Goal: Task Accomplishment & Management: Use online tool/utility

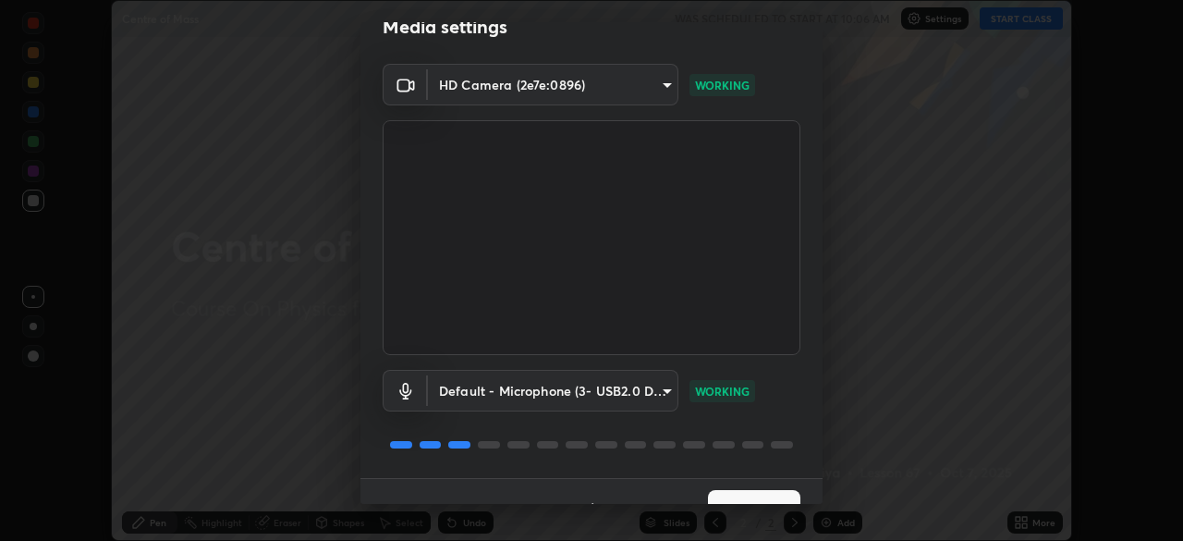
scroll to position [66, 0]
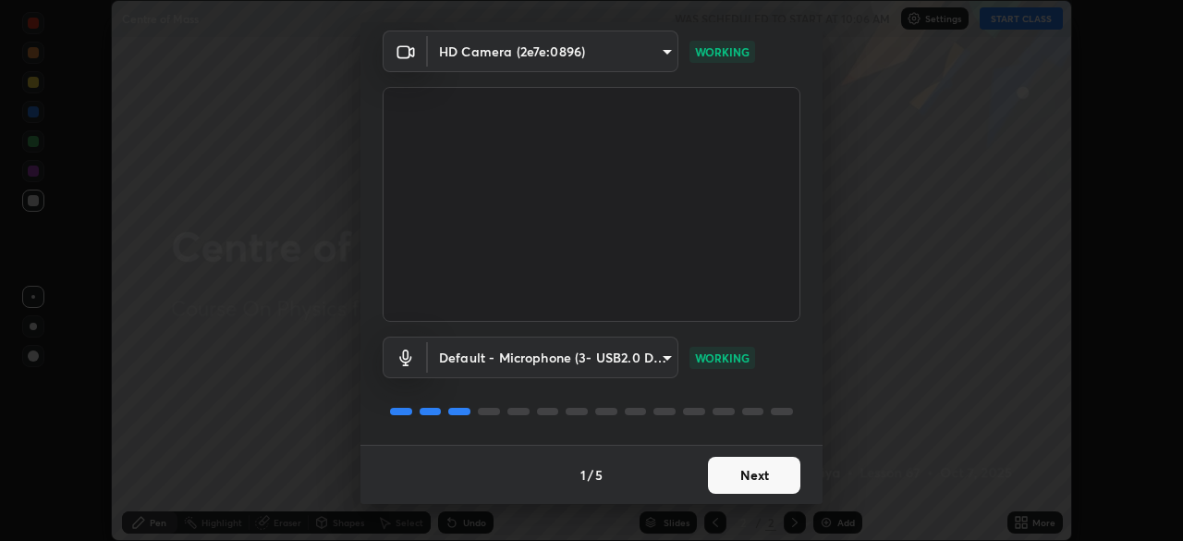
click at [761, 481] on button "Next" at bounding box center [754, 475] width 92 height 37
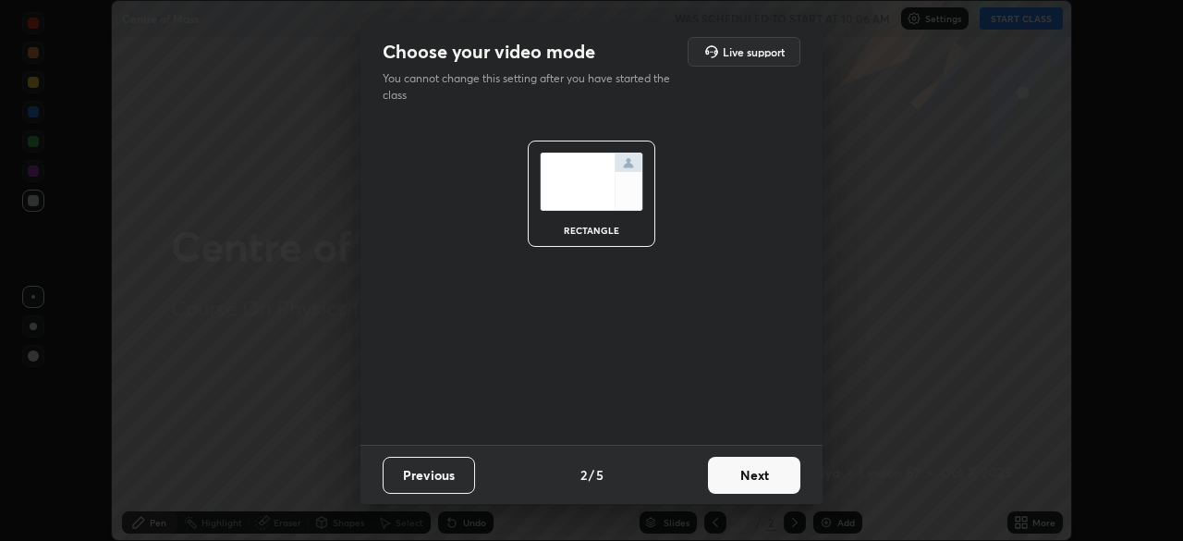
click at [760, 478] on button "Next" at bounding box center [754, 475] width 92 height 37
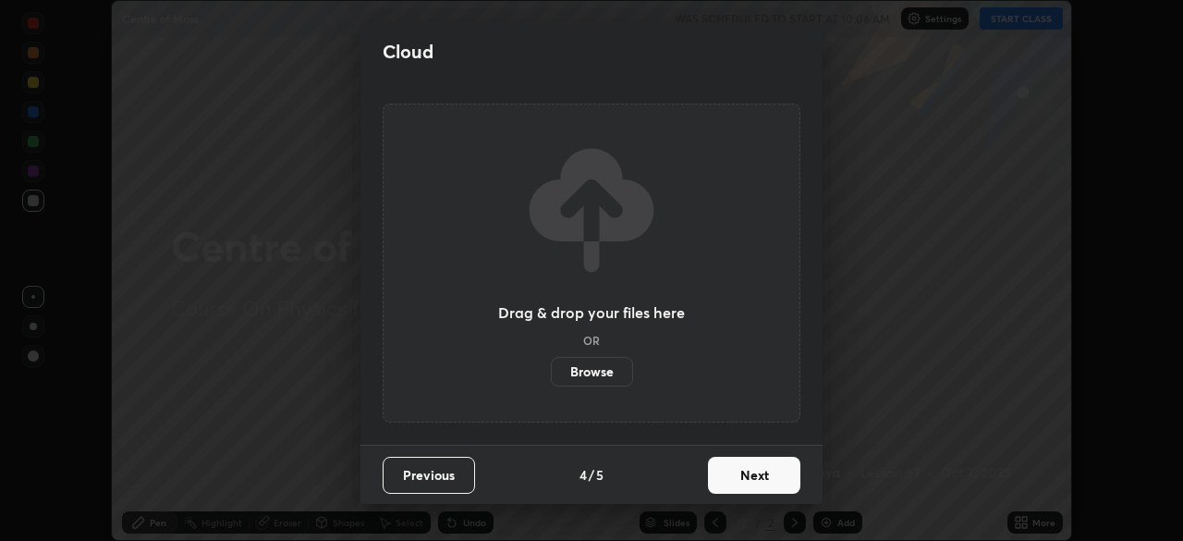
click at [767, 478] on button "Next" at bounding box center [754, 475] width 92 height 37
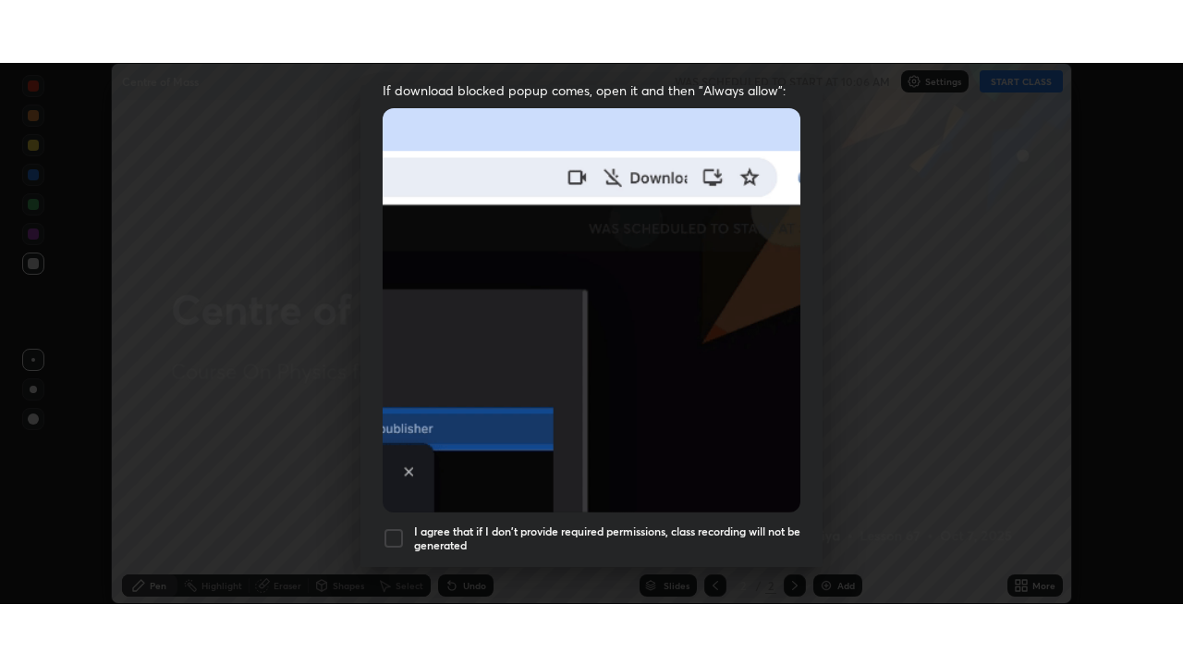
scroll to position [443, 0]
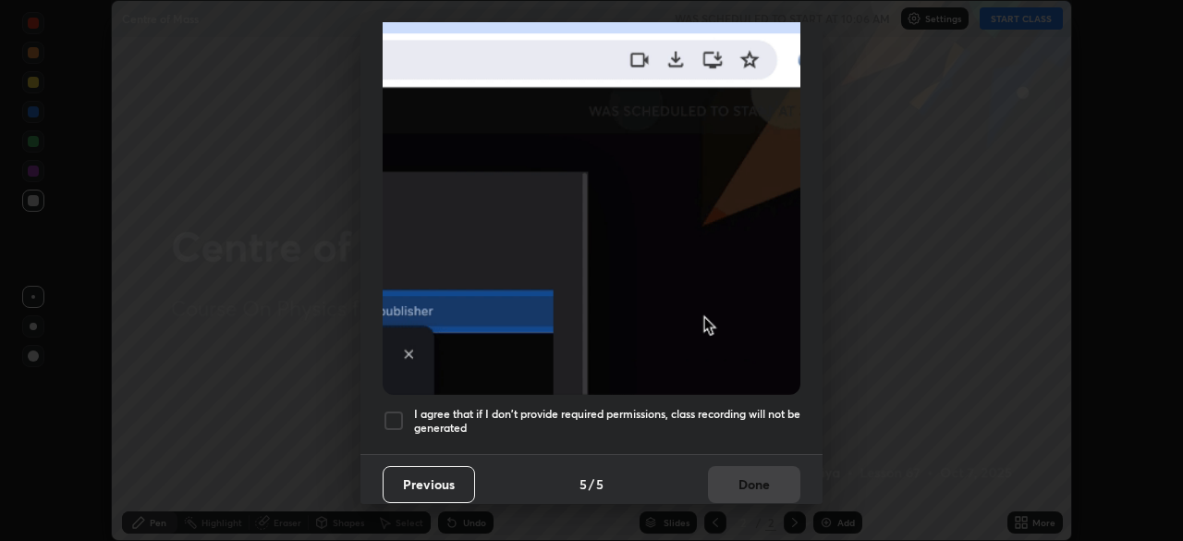
click at [396, 411] on div at bounding box center [394, 421] width 22 height 22
click at [746, 474] on button "Done" at bounding box center [754, 484] width 92 height 37
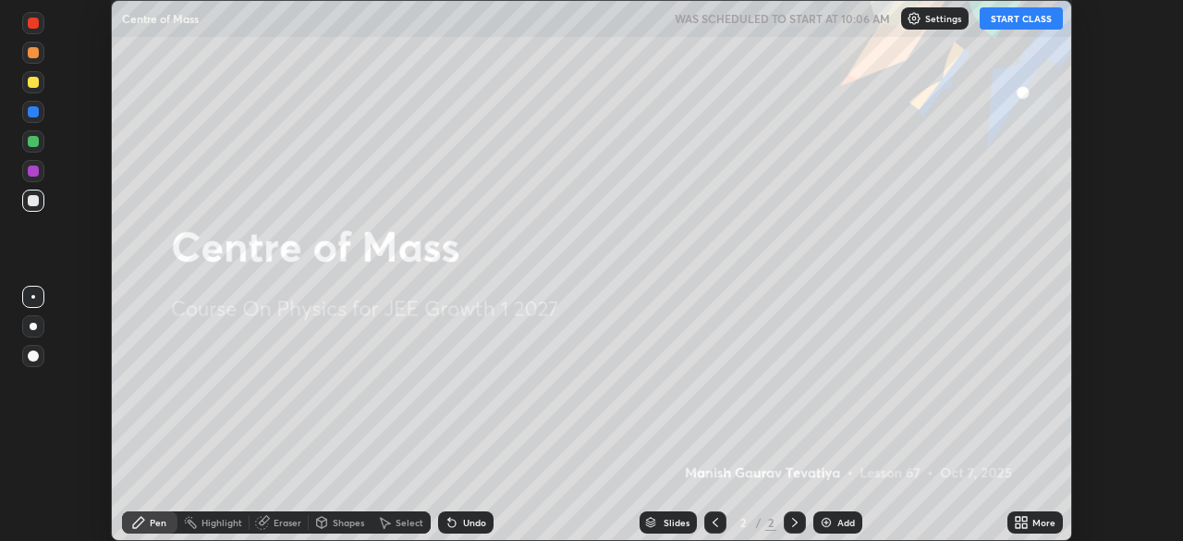
click at [1024, 519] on icon at bounding box center [1025, 519] width 5 height 5
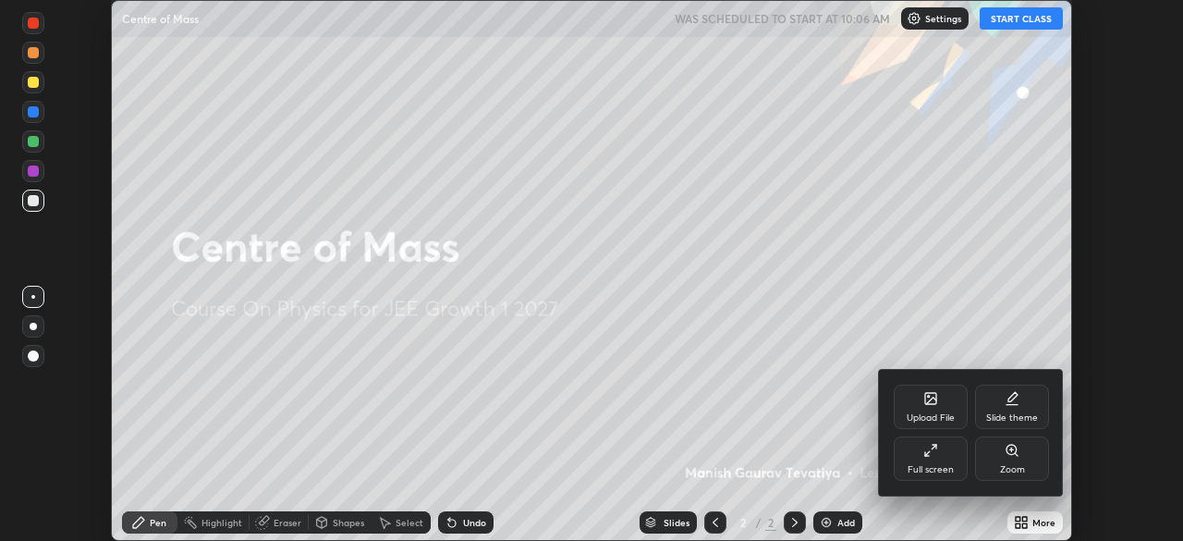
click at [936, 454] on icon at bounding box center [931, 450] width 15 height 15
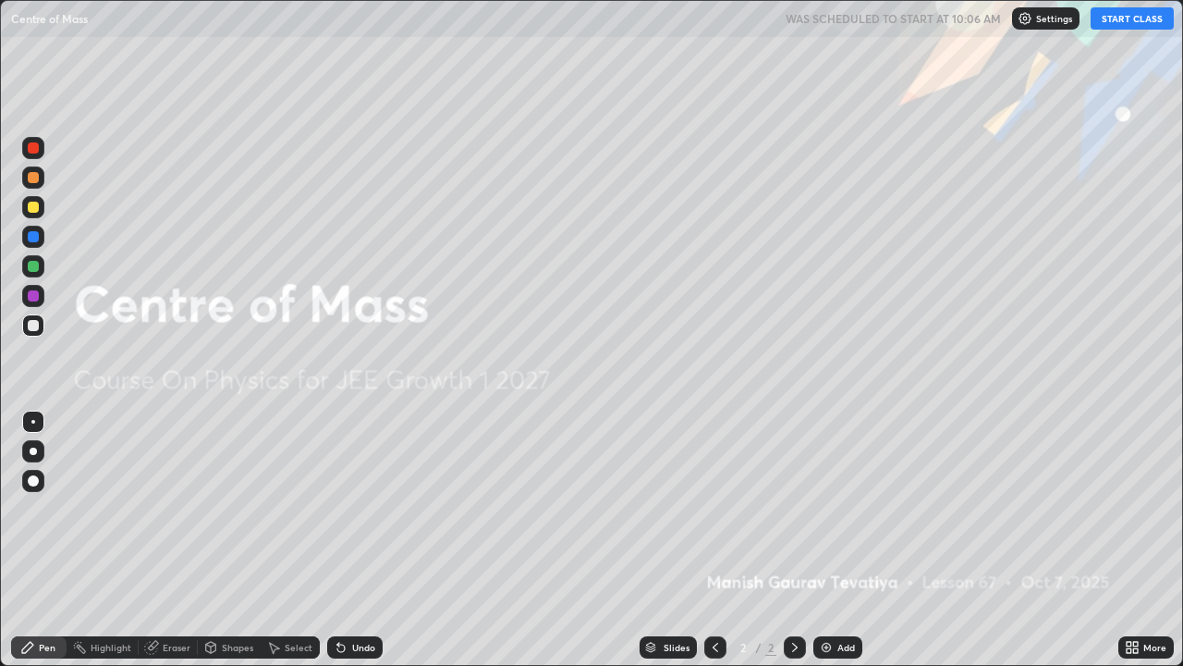
scroll to position [666, 1183]
click at [1126, 25] on button "START CLASS" at bounding box center [1132, 18] width 83 height 22
click at [831, 540] on img at bounding box center [826, 647] width 15 height 15
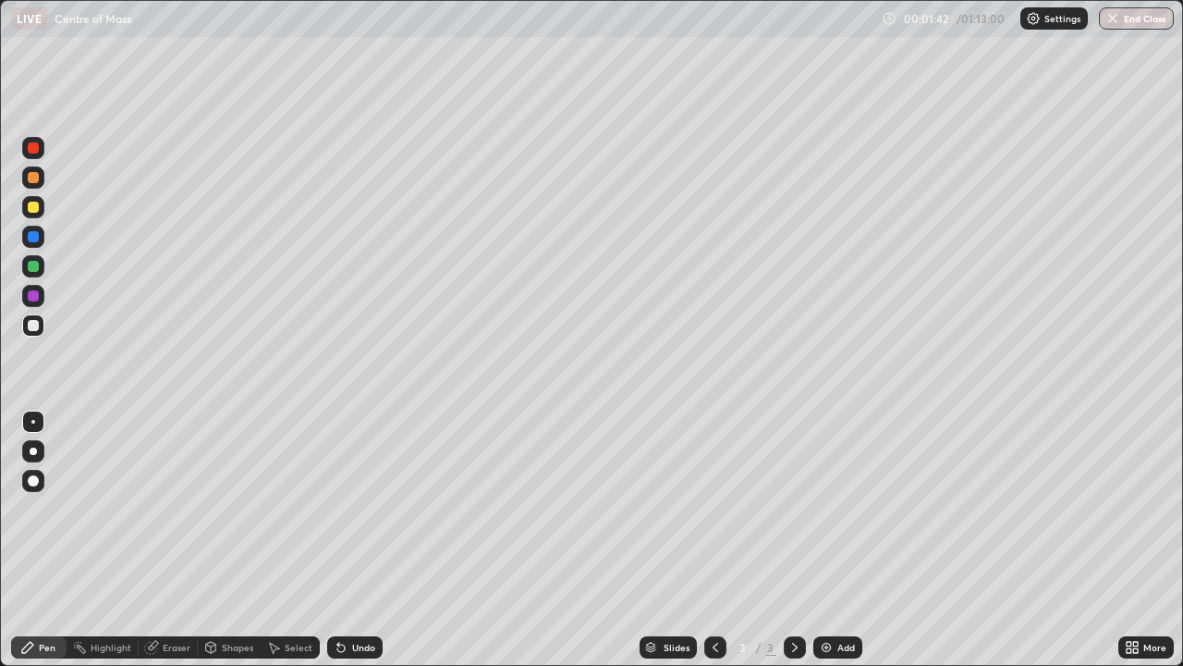
click at [32, 482] on div at bounding box center [33, 480] width 11 height 11
click at [31, 212] on div at bounding box center [33, 207] width 11 height 11
click at [357, 540] on div "Undo" at bounding box center [354, 647] width 55 height 22
click at [32, 323] on div at bounding box center [33, 325] width 11 height 11
click at [349, 540] on div "Undo" at bounding box center [354, 647] width 55 height 22
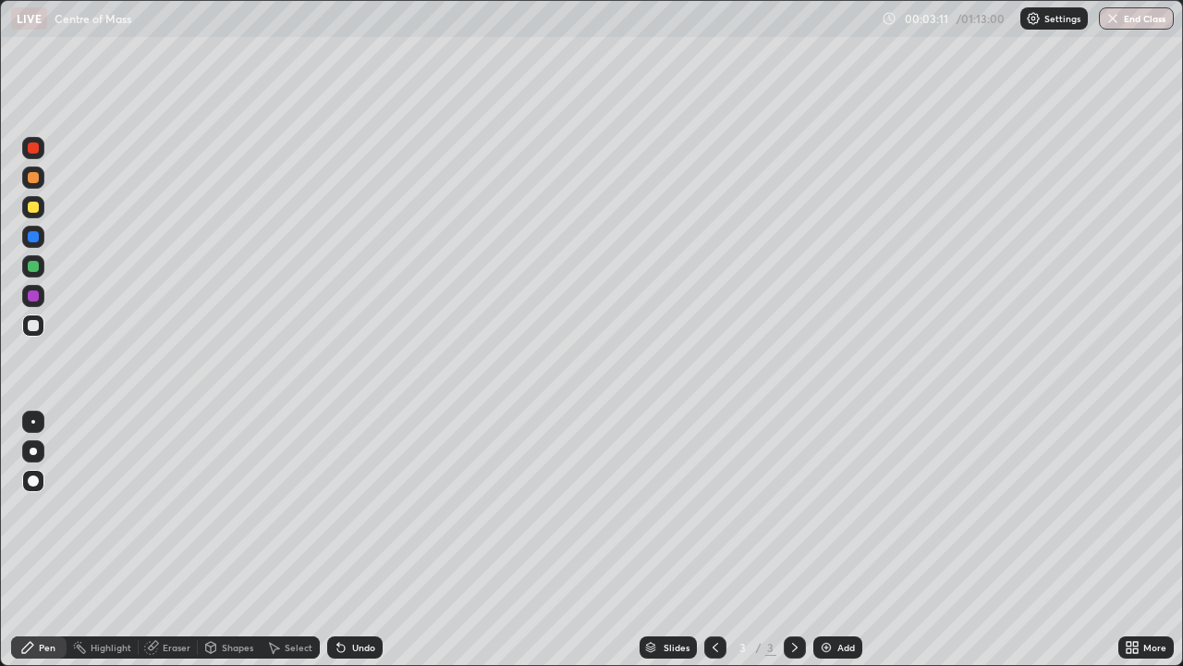
click at [33, 296] on div at bounding box center [33, 295] width 11 height 11
click at [33, 209] on div at bounding box center [33, 207] width 11 height 11
click at [36, 148] on div at bounding box center [33, 147] width 11 height 11
click at [34, 178] on div at bounding box center [33, 177] width 11 height 11
click at [356, 540] on div "Undo" at bounding box center [363, 647] width 23 height 9
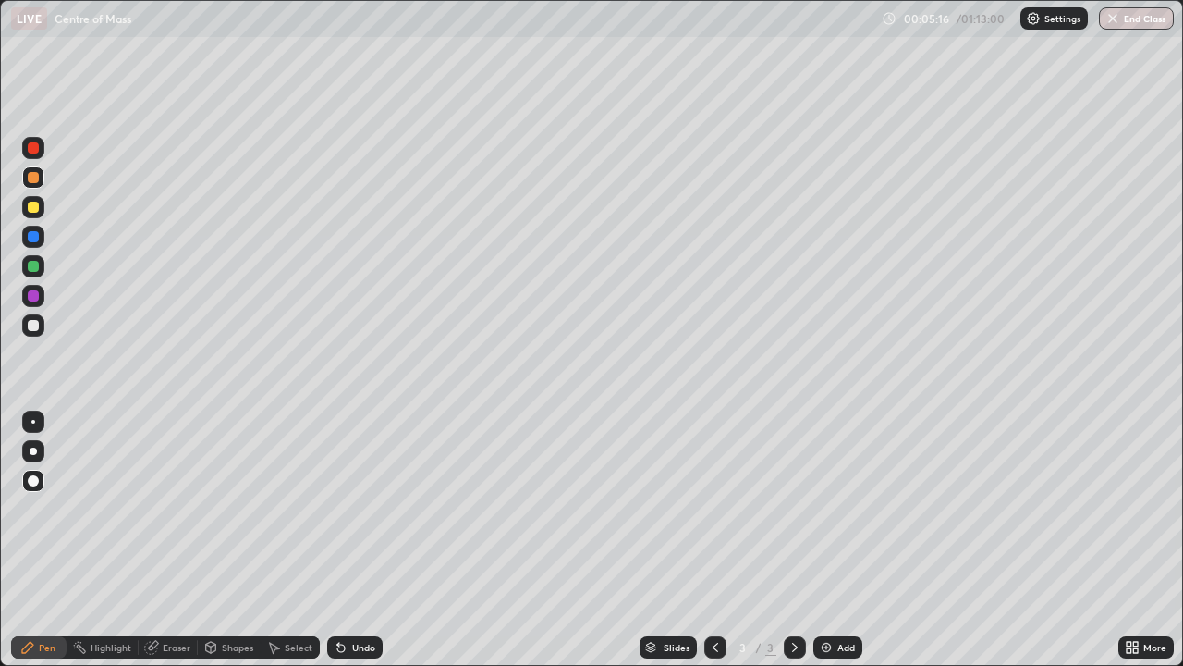
click at [31, 266] on div at bounding box center [33, 266] width 11 height 11
click at [833, 540] on div "Add" at bounding box center [838, 647] width 49 height 22
click at [34, 325] on div at bounding box center [33, 325] width 11 height 11
click at [30, 179] on div at bounding box center [33, 177] width 11 height 11
click at [36, 236] on div at bounding box center [33, 236] width 11 height 11
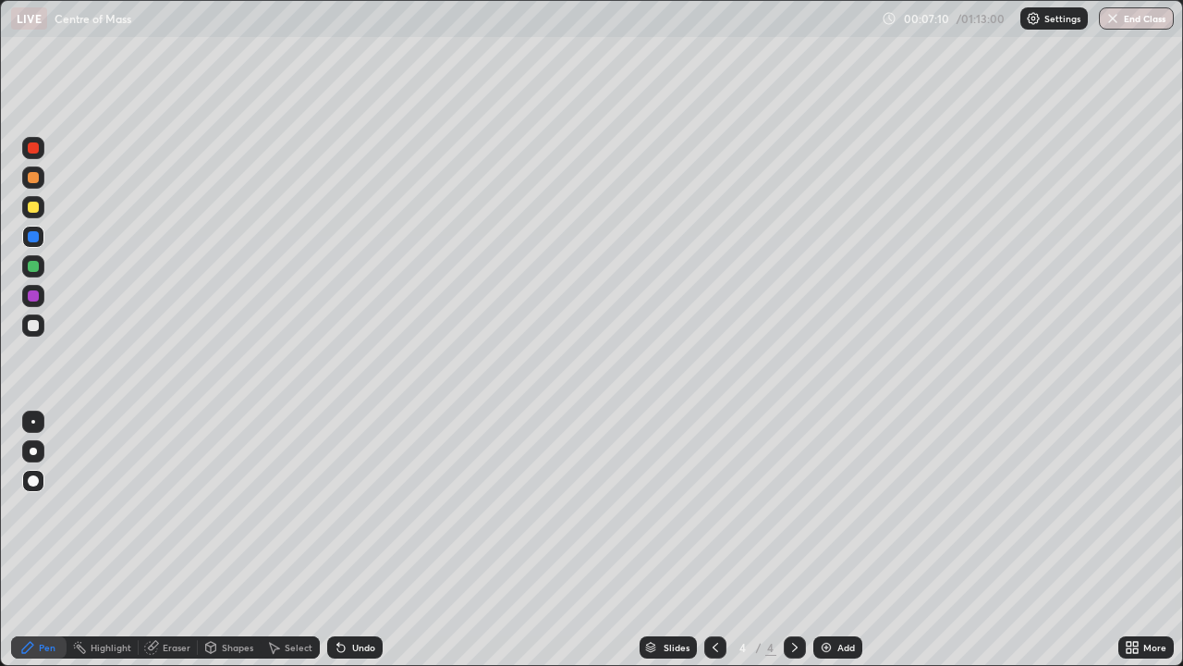
click at [34, 147] on div at bounding box center [33, 147] width 11 height 11
click at [31, 211] on div at bounding box center [33, 207] width 11 height 11
click at [31, 156] on div at bounding box center [33, 148] width 22 height 22
click at [36, 211] on div at bounding box center [33, 207] width 11 height 11
click at [31, 150] on div at bounding box center [33, 147] width 11 height 11
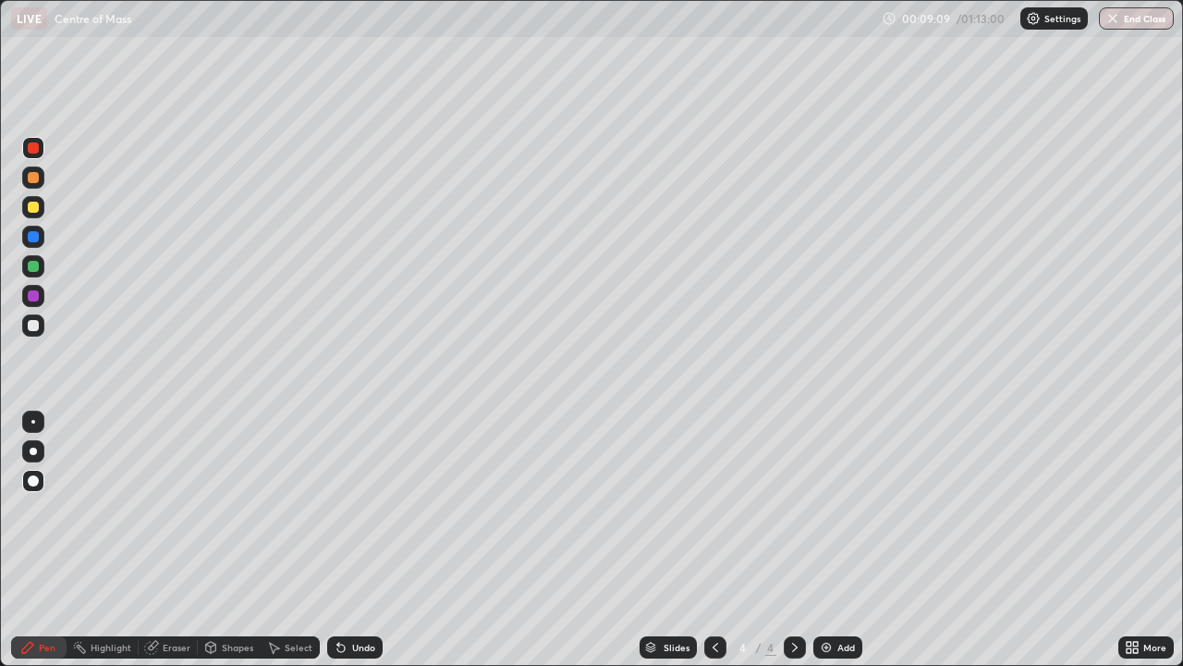
click at [349, 540] on div "Undo" at bounding box center [354, 647] width 55 height 22
click at [358, 540] on div "Undo" at bounding box center [363, 647] width 23 height 9
click at [369, 540] on div "Undo" at bounding box center [363, 647] width 23 height 9
click at [829, 540] on img at bounding box center [826, 647] width 15 height 15
click at [37, 325] on div at bounding box center [33, 325] width 11 height 11
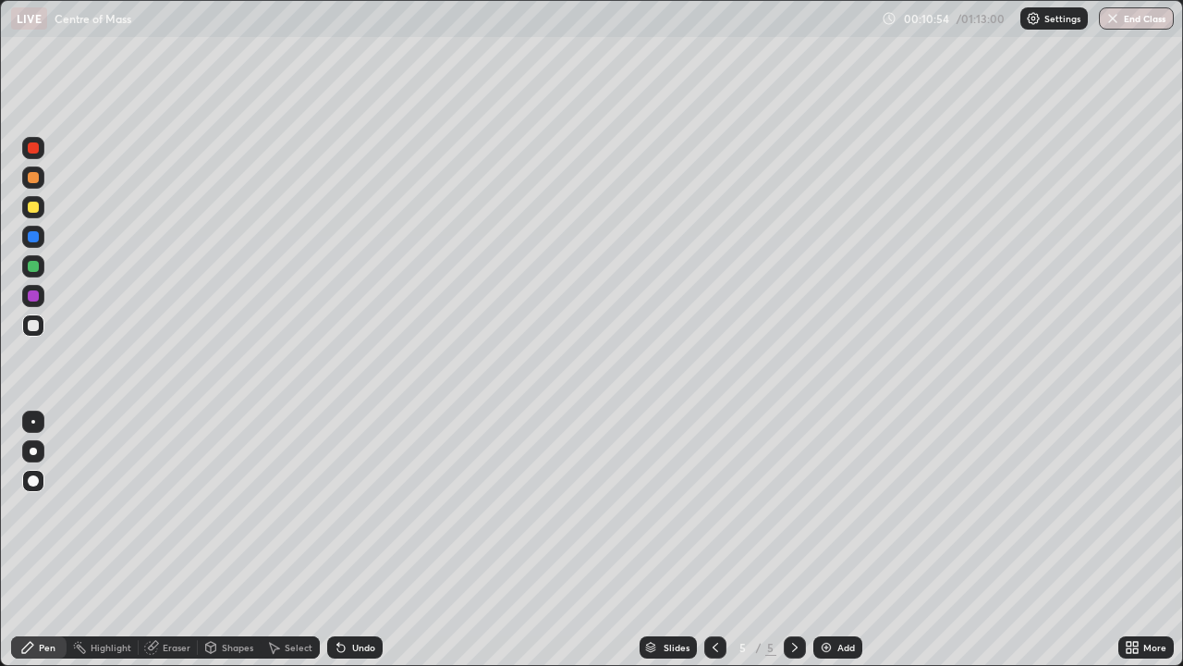
click at [32, 239] on div at bounding box center [33, 236] width 11 height 11
click at [32, 210] on div at bounding box center [33, 207] width 11 height 11
click at [31, 265] on div at bounding box center [33, 266] width 11 height 11
click at [28, 321] on div at bounding box center [33, 325] width 11 height 11
click at [825, 540] on img at bounding box center [826, 647] width 15 height 15
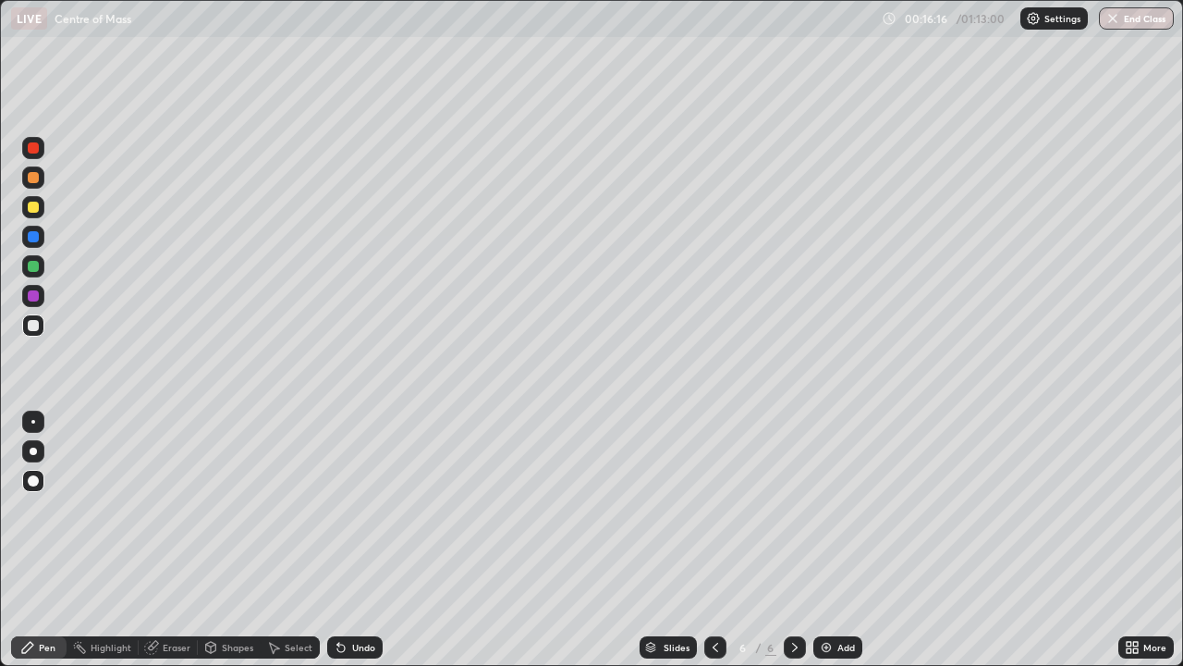
click at [357, 540] on div "Undo" at bounding box center [363, 647] width 23 height 9
click at [33, 178] on div at bounding box center [33, 177] width 11 height 11
click at [29, 274] on div at bounding box center [33, 266] width 22 height 22
click at [37, 150] on div at bounding box center [33, 147] width 11 height 11
click at [36, 207] on div at bounding box center [33, 207] width 11 height 11
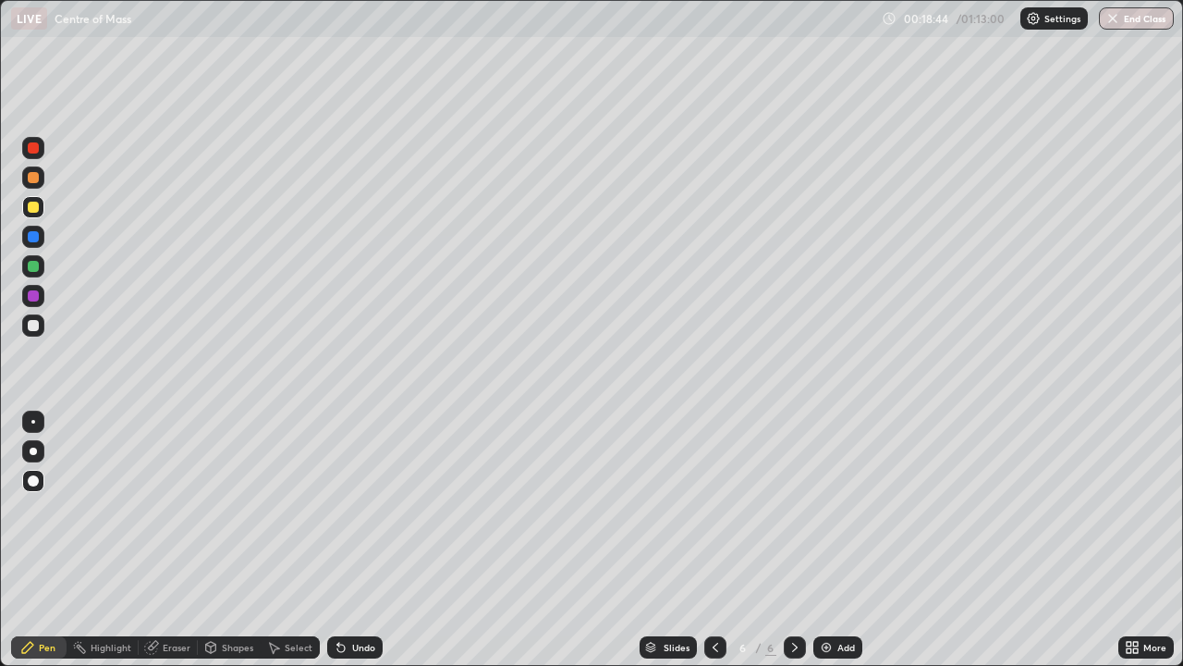
click at [356, 540] on div "Undo" at bounding box center [354, 647] width 55 height 22
click at [33, 325] on div at bounding box center [33, 325] width 11 height 11
click at [359, 540] on div "Undo" at bounding box center [363, 647] width 23 height 9
click at [352, 540] on div "Undo" at bounding box center [363, 647] width 23 height 9
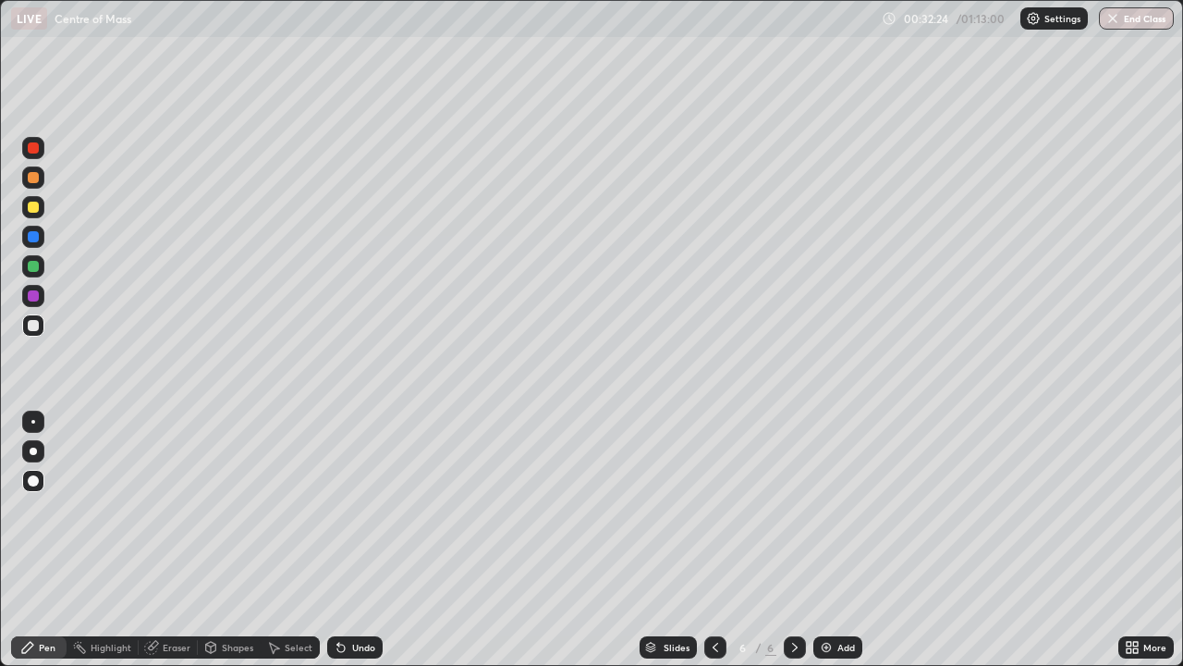
click at [354, 540] on div "Undo" at bounding box center [363, 647] width 23 height 9
click at [363, 540] on div "Undo" at bounding box center [354, 647] width 55 height 22
click at [364, 540] on div "Undo" at bounding box center [354, 647] width 55 height 22
click at [827, 540] on img at bounding box center [826, 647] width 15 height 15
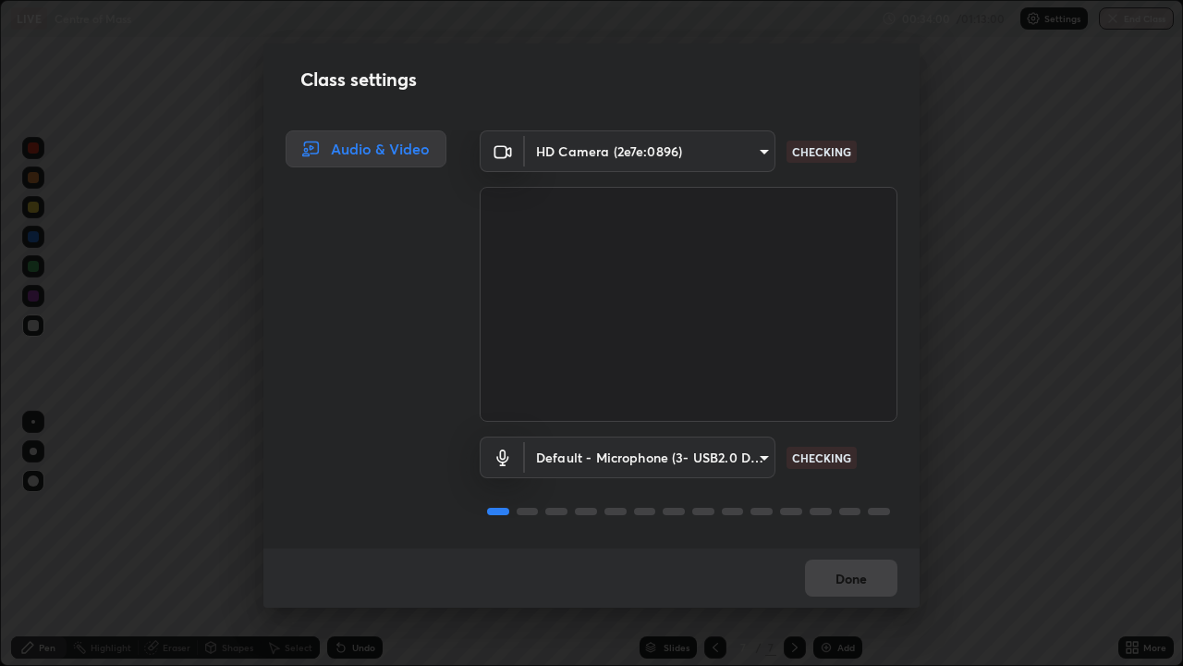
scroll to position [2, 0]
click at [861, 540] on button "Done" at bounding box center [851, 577] width 92 height 37
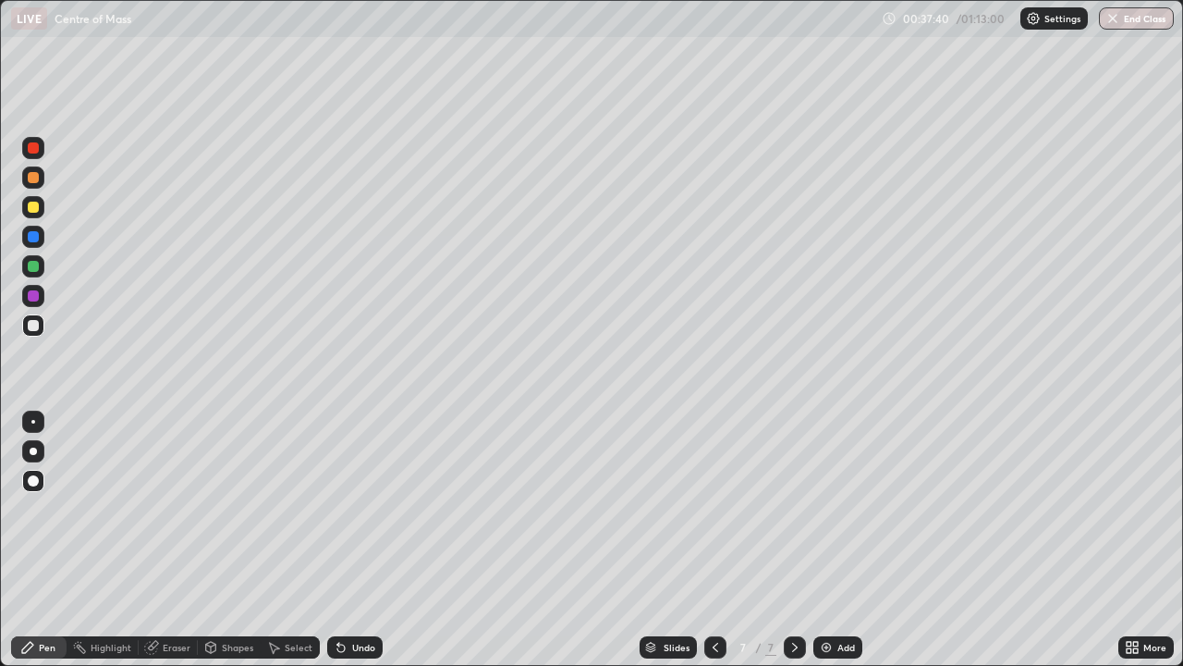
click at [34, 179] on div at bounding box center [33, 177] width 11 height 11
click at [36, 206] on div at bounding box center [33, 207] width 11 height 11
click at [31, 177] on div at bounding box center [33, 177] width 11 height 11
click at [361, 540] on div "Undo" at bounding box center [363, 647] width 23 height 9
click at [31, 323] on div at bounding box center [33, 325] width 11 height 11
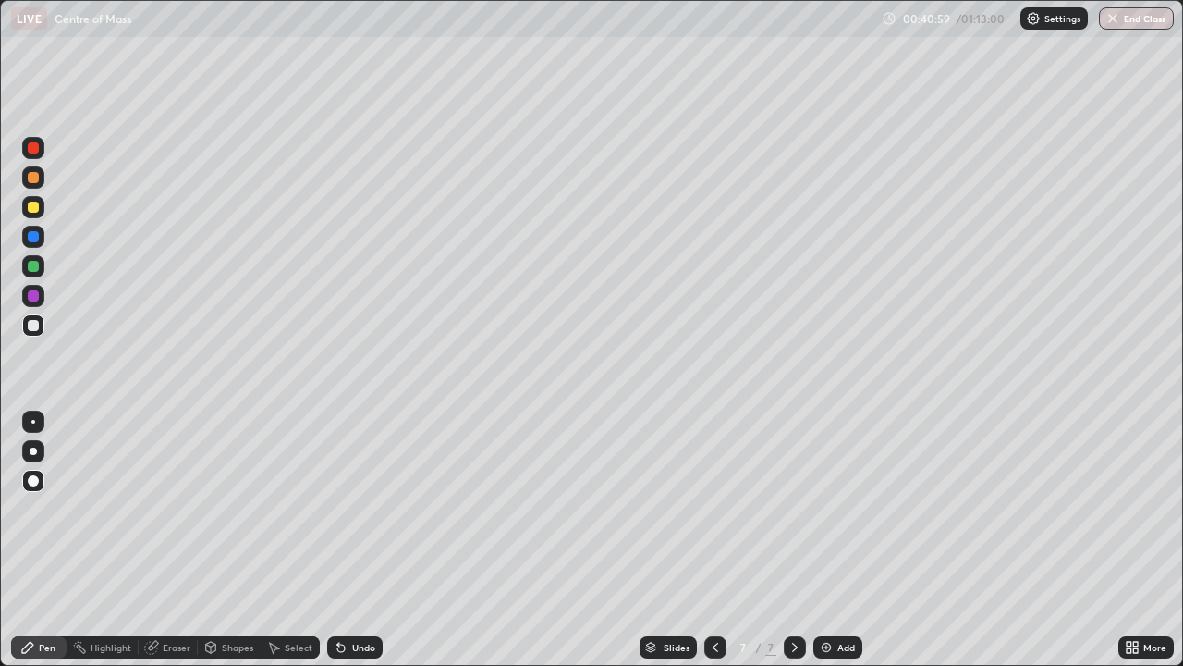
click at [358, 540] on div "Undo" at bounding box center [363, 647] width 23 height 9
click at [34, 269] on div at bounding box center [33, 266] width 11 height 11
click at [356, 540] on div "Undo" at bounding box center [363, 647] width 23 height 9
click at [358, 540] on div "Undo" at bounding box center [363, 647] width 23 height 9
click at [355, 540] on div "Undo" at bounding box center [363, 647] width 23 height 9
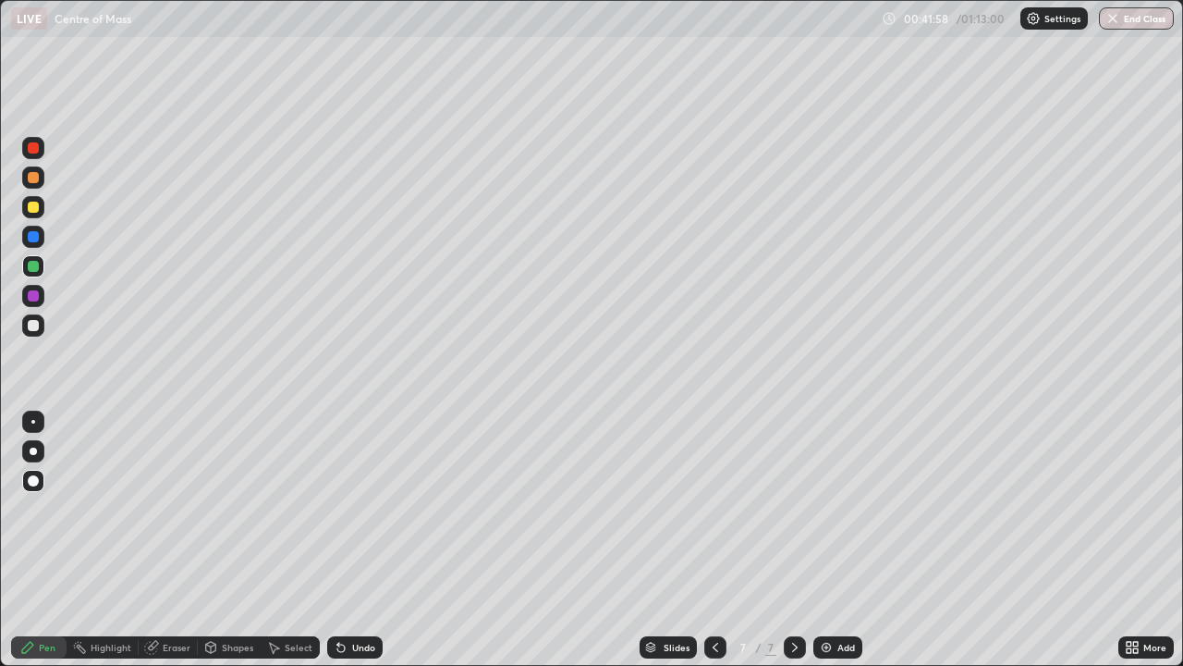
click at [357, 540] on div "Undo" at bounding box center [363, 647] width 23 height 9
click at [34, 325] on div at bounding box center [33, 325] width 11 height 11
click at [838, 540] on div "Add" at bounding box center [847, 647] width 18 height 9
click at [33, 149] on div at bounding box center [33, 147] width 11 height 11
click at [32, 181] on div at bounding box center [33, 177] width 11 height 11
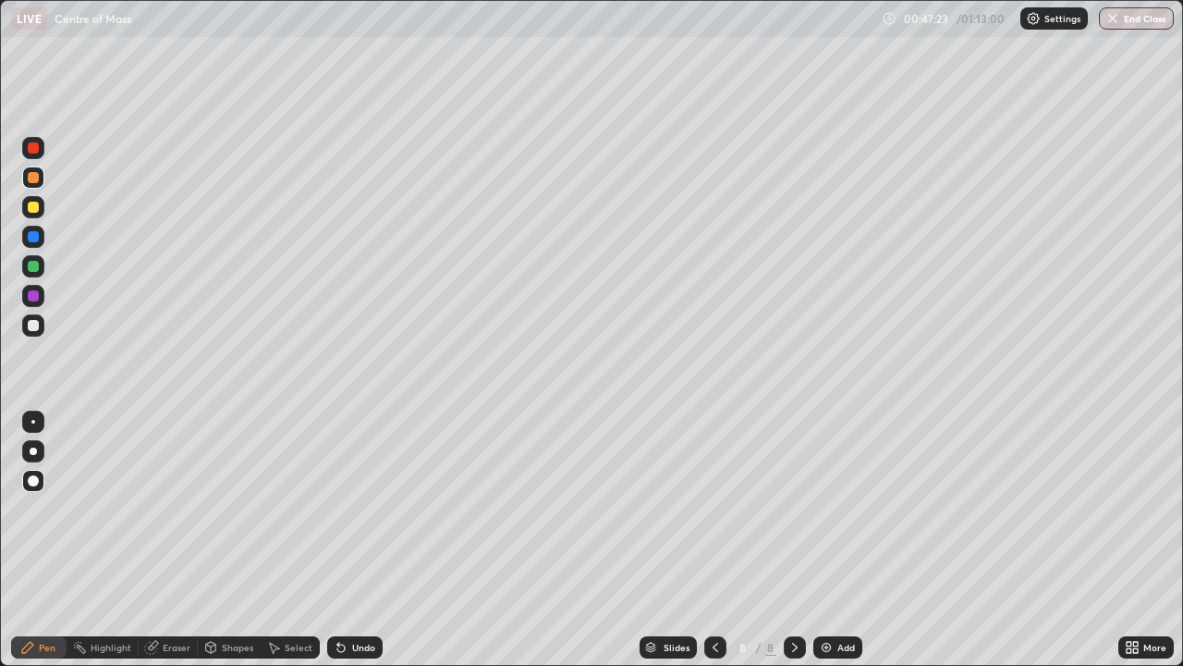
click at [32, 209] on div at bounding box center [33, 207] width 11 height 11
click at [30, 153] on div at bounding box center [33, 147] width 11 height 11
click at [346, 540] on icon at bounding box center [341, 647] width 15 height 15
click at [32, 267] on div at bounding box center [33, 266] width 11 height 11
click at [153, 540] on icon at bounding box center [153, 645] width 10 height 9
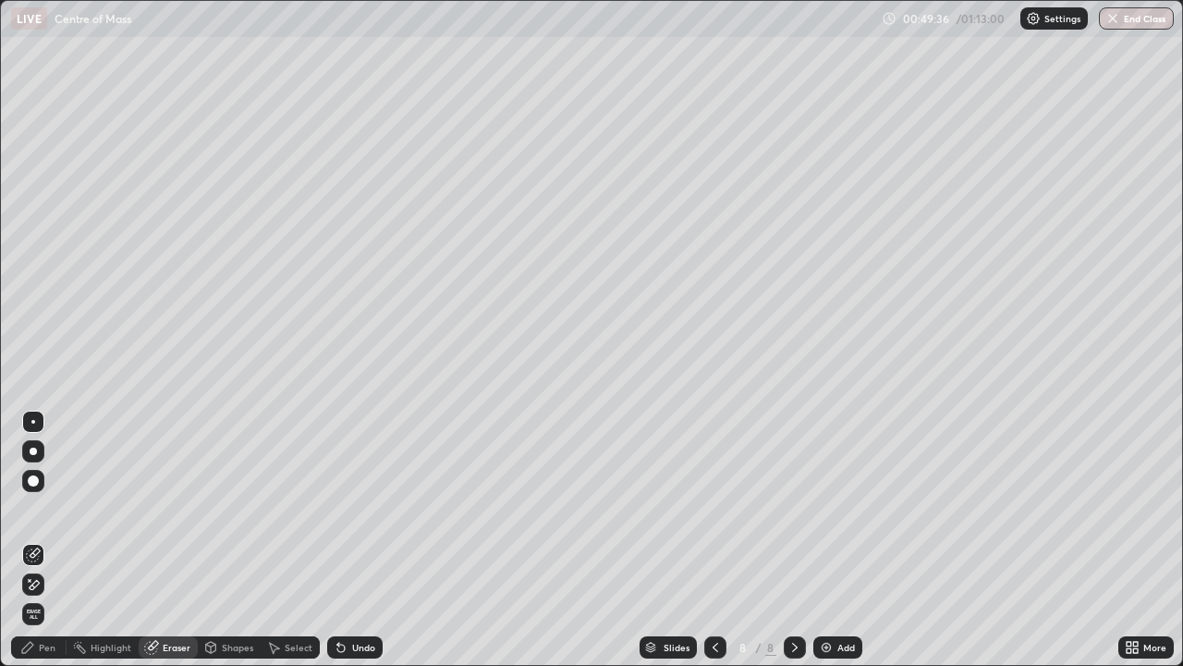
click at [43, 540] on div "Pen" at bounding box center [47, 647] width 17 height 9
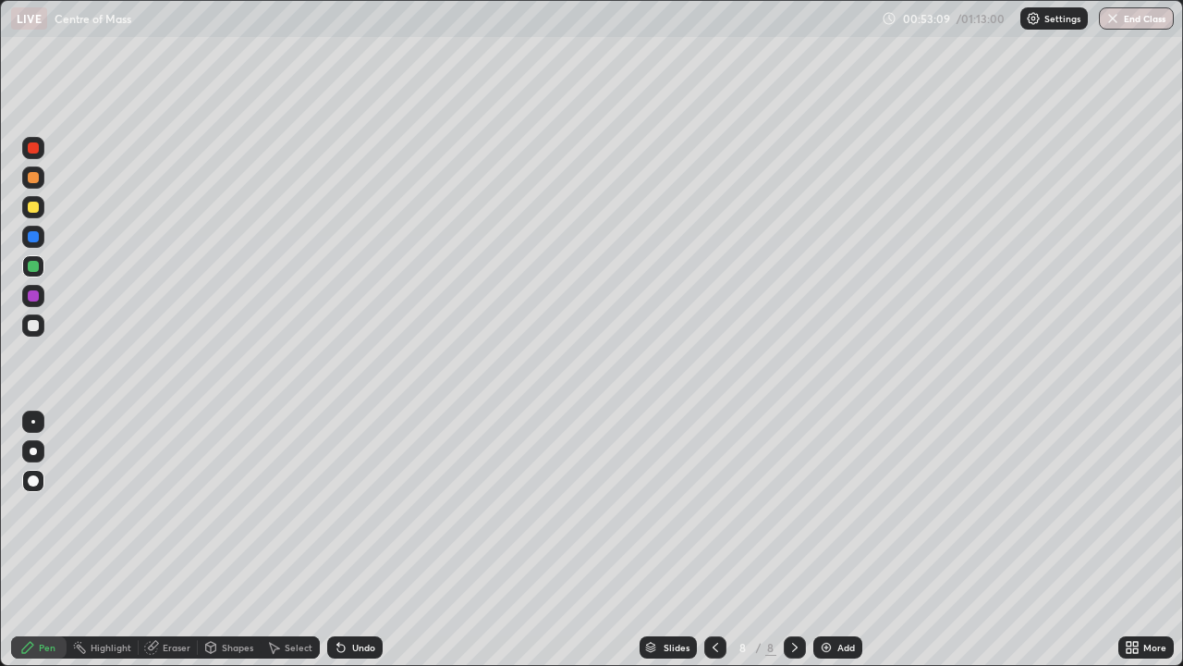
click at [831, 540] on img at bounding box center [826, 647] width 15 height 15
click at [38, 328] on div at bounding box center [33, 325] width 11 height 11
click at [31, 265] on div at bounding box center [33, 266] width 11 height 11
click at [26, 213] on div at bounding box center [33, 207] width 22 height 22
click at [33, 296] on div at bounding box center [33, 295] width 11 height 11
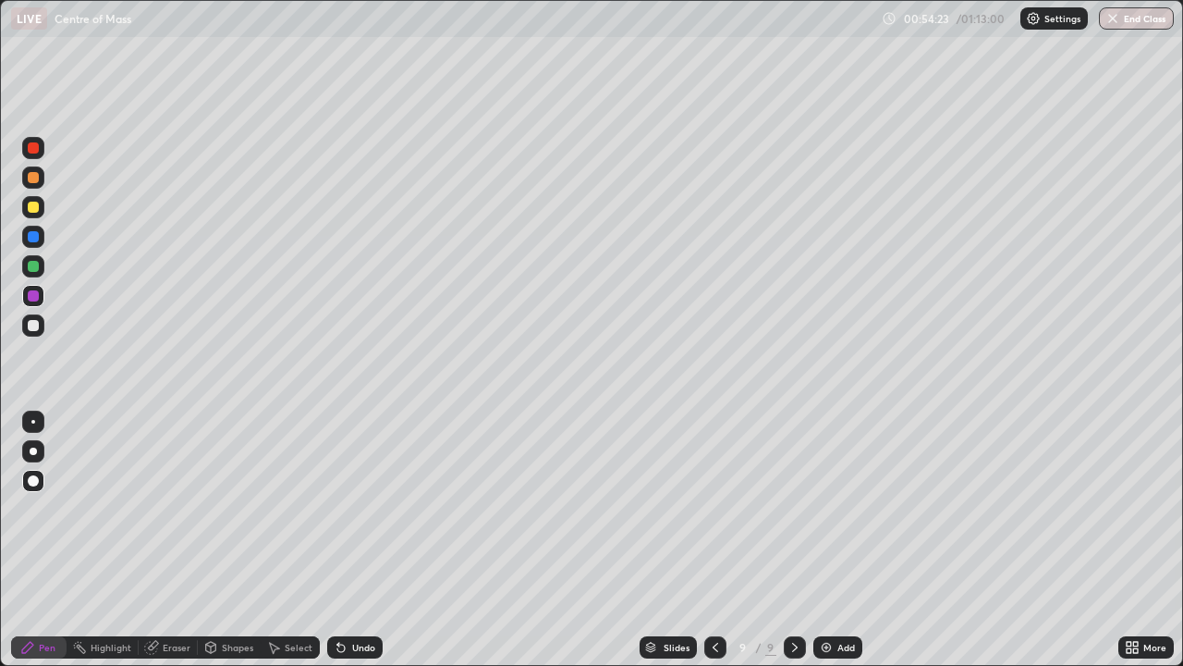
click at [31, 211] on div at bounding box center [33, 207] width 11 height 11
click at [37, 148] on div at bounding box center [33, 147] width 11 height 11
click at [34, 322] on div at bounding box center [33, 325] width 11 height 11
click at [31, 179] on div at bounding box center [33, 177] width 11 height 11
click at [35, 235] on div at bounding box center [33, 236] width 11 height 11
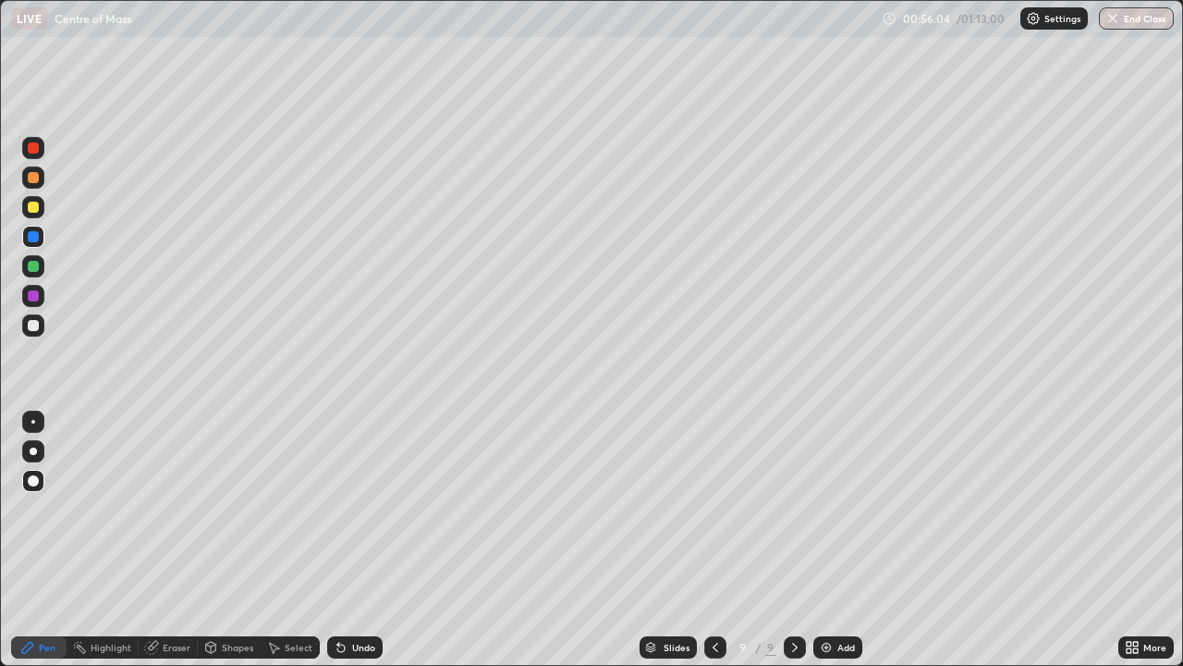
click at [42, 325] on div at bounding box center [33, 325] width 22 height 22
click at [363, 540] on div "Undo" at bounding box center [363, 647] width 23 height 9
click at [366, 540] on div "Undo" at bounding box center [354, 647] width 55 height 22
click at [369, 540] on div "Undo" at bounding box center [363, 647] width 23 height 9
click at [376, 540] on div "Undo" at bounding box center [354, 647] width 55 height 22
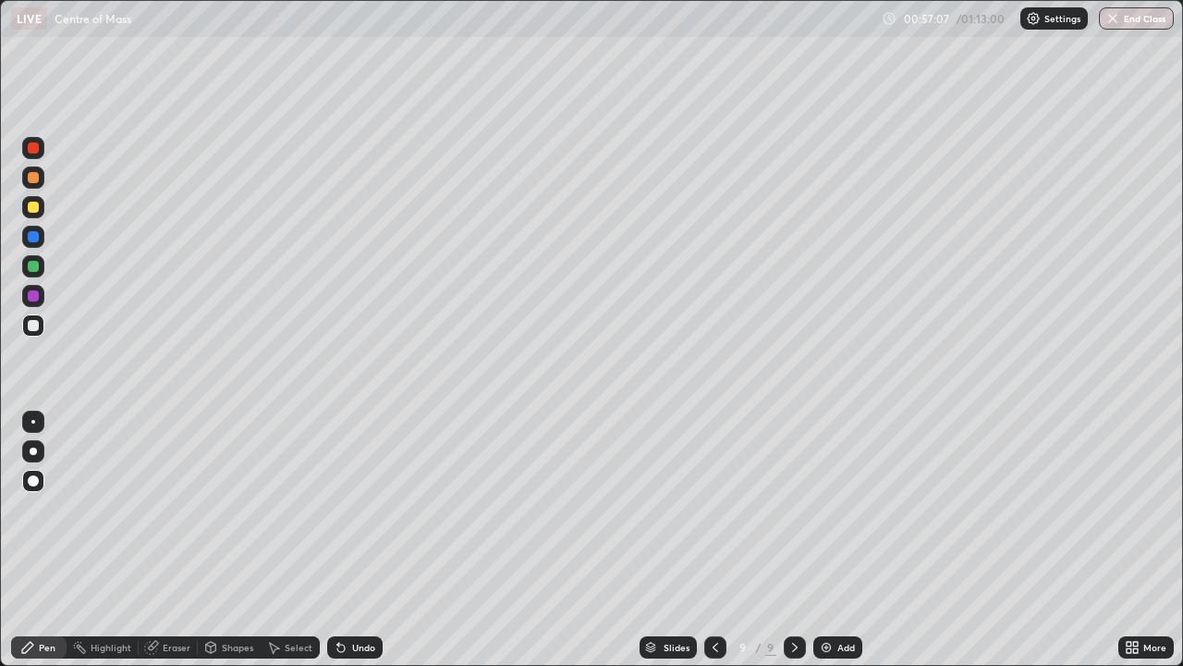
click at [365, 540] on div "Undo" at bounding box center [363, 647] width 23 height 9
click at [34, 206] on div at bounding box center [33, 207] width 11 height 11
click at [33, 269] on div at bounding box center [33, 266] width 11 height 11
click at [829, 540] on img at bounding box center [826, 647] width 15 height 15
click at [37, 327] on div at bounding box center [33, 325] width 11 height 11
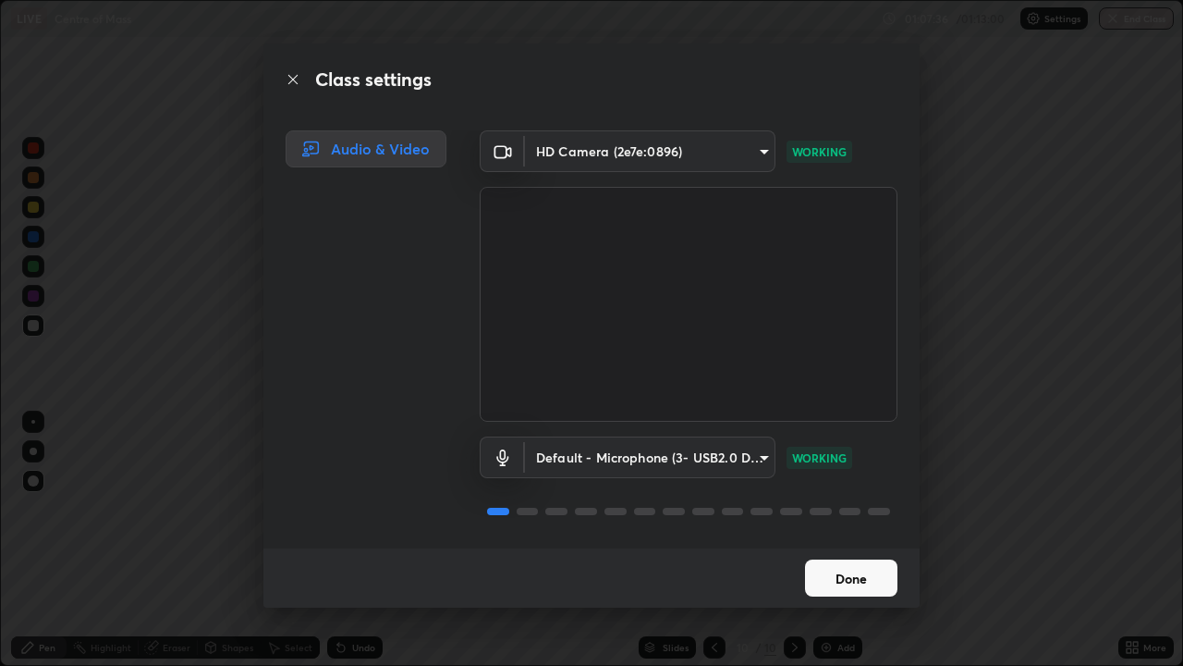
click at [847, 540] on button "Done" at bounding box center [851, 577] width 92 height 37
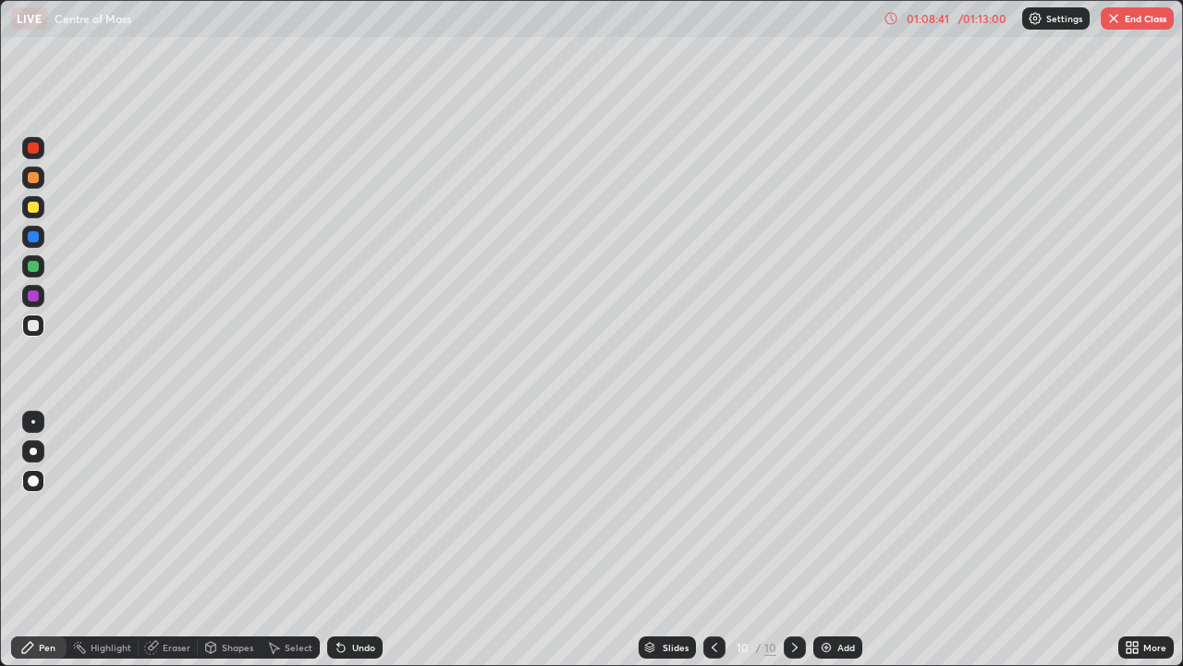
click at [38, 209] on div at bounding box center [33, 207] width 11 height 11
click at [37, 237] on div at bounding box center [33, 236] width 11 height 11
click at [361, 540] on div "Undo" at bounding box center [363, 647] width 23 height 9
click at [29, 324] on div at bounding box center [33, 325] width 11 height 11
click at [30, 179] on div at bounding box center [33, 177] width 11 height 11
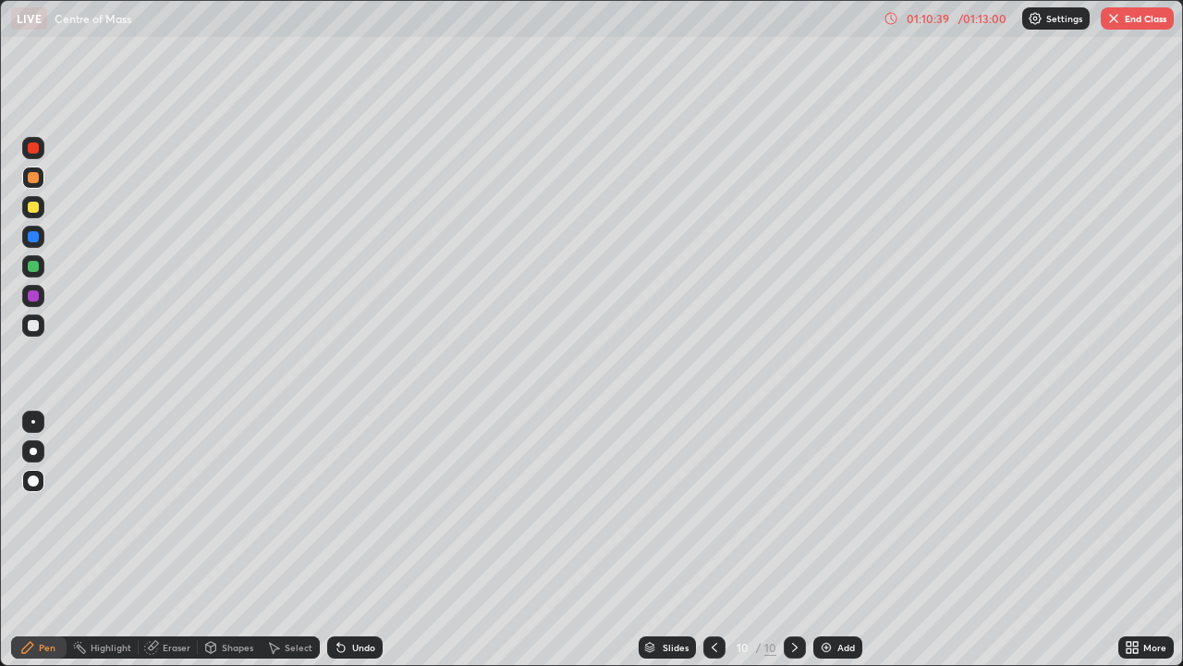
click at [367, 540] on div "Undo" at bounding box center [354, 647] width 55 height 22
click at [34, 266] on div at bounding box center [33, 266] width 11 height 11
click at [165, 540] on div "Eraser" at bounding box center [177, 647] width 28 height 9
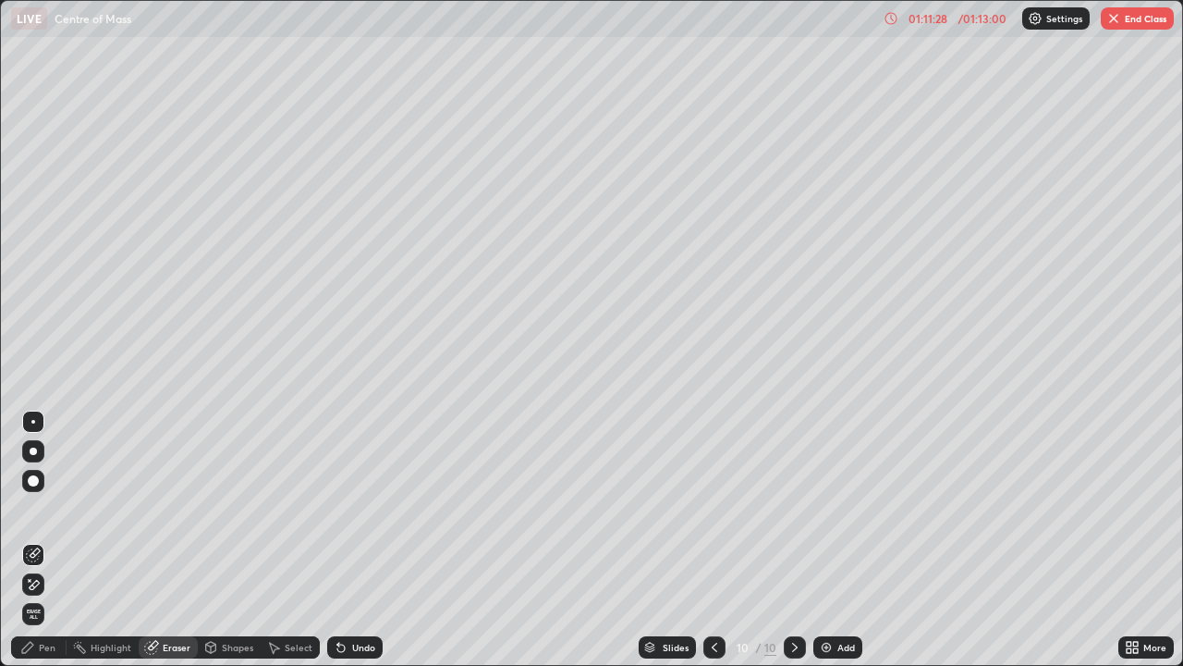
click at [44, 540] on div "Pen" at bounding box center [47, 647] width 17 height 9
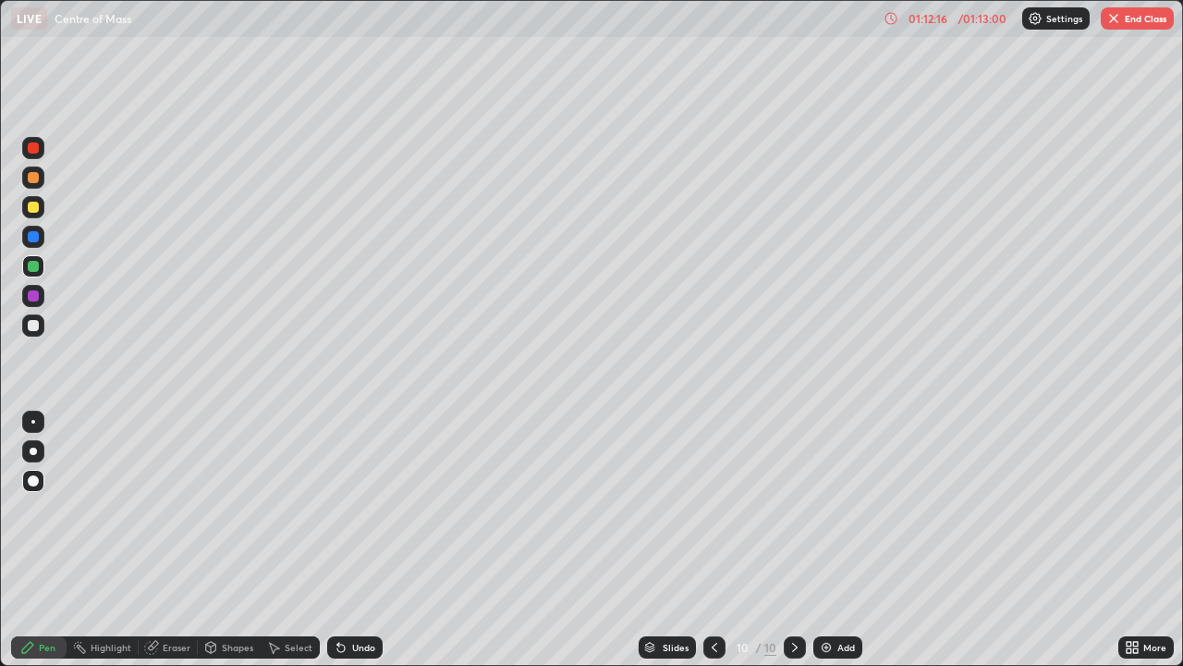
click at [34, 147] on div at bounding box center [33, 147] width 11 height 11
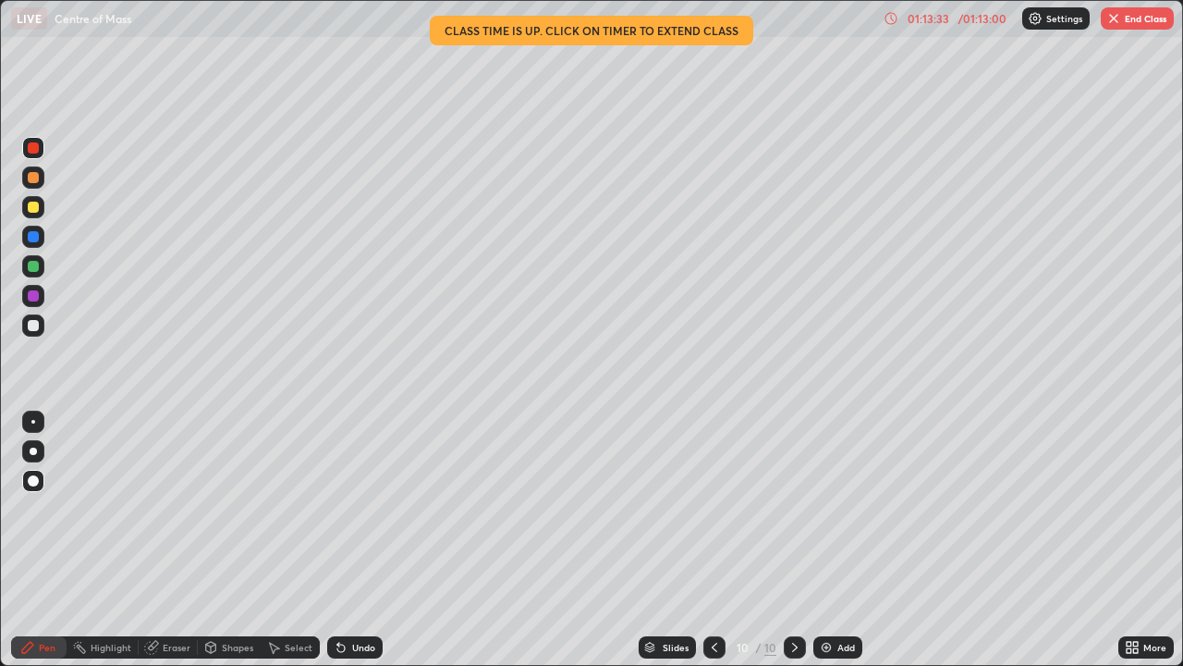
click at [165, 540] on div "Eraser" at bounding box center [177, 647] width 28 height 9
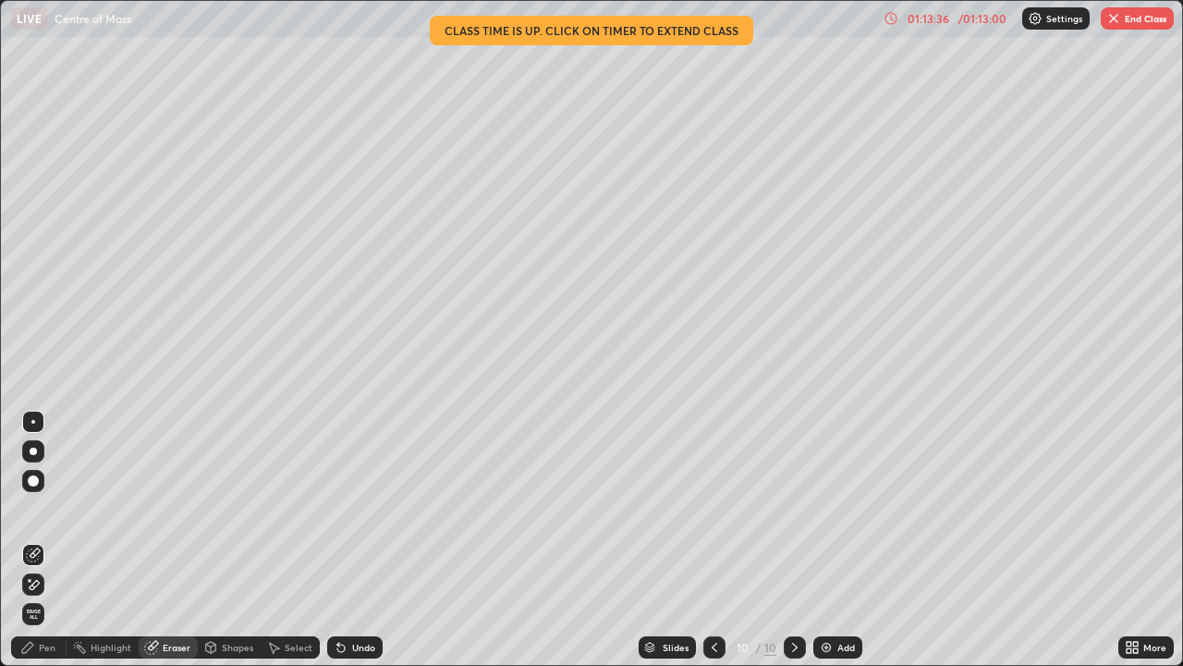
click at [53, 540] on div "Pen" at bounding box center [47, 647] width 17 height 9
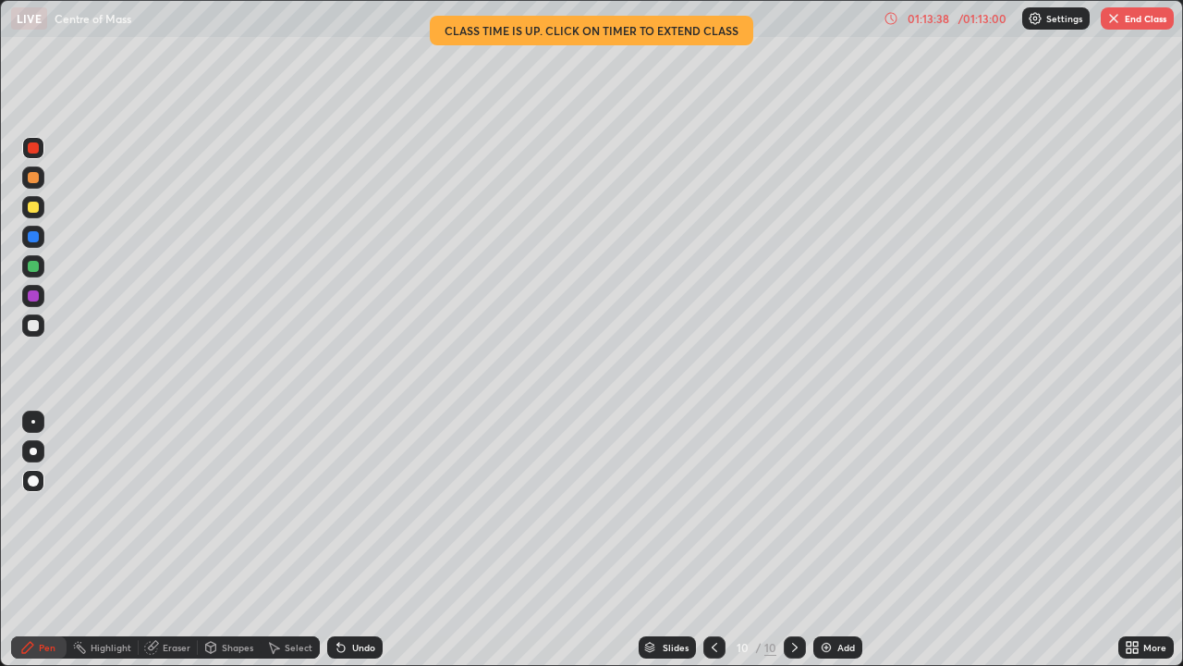
click at [33, 264] on div at bounding box center [33, 266] width 11 height 11
click at [169, 540] on div "Eraser" at bounding box center [177, 647] width 28 height 9
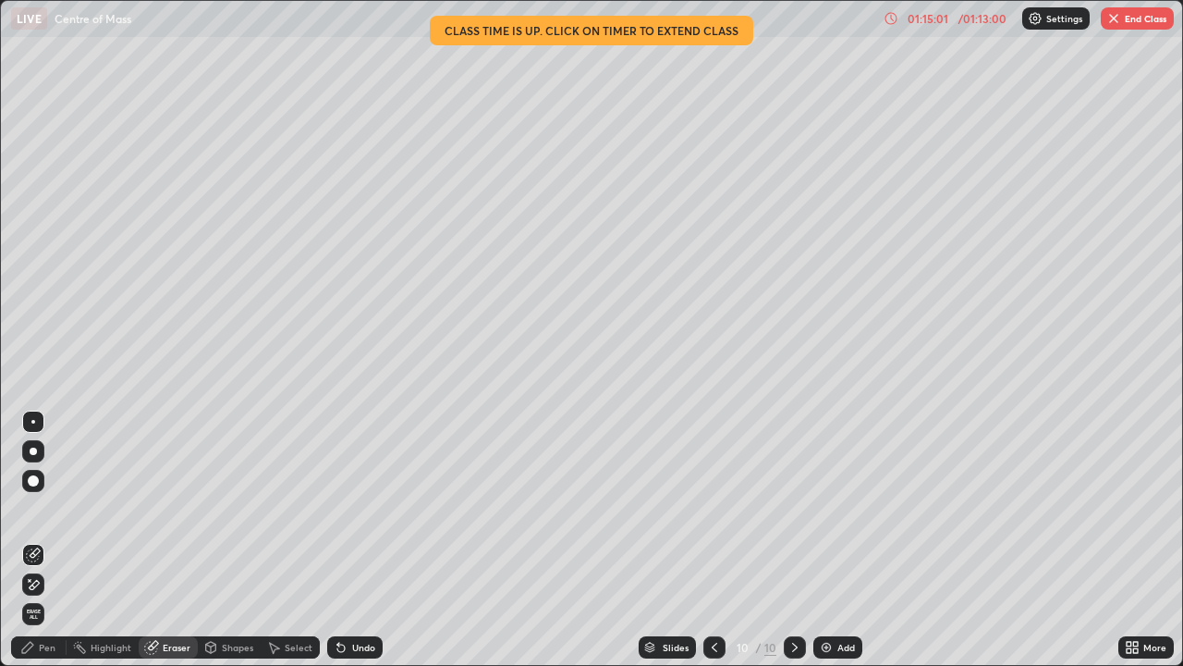
click at [43, 540] on div "Pen" at bounding box center [47, 647] width 17 height 9
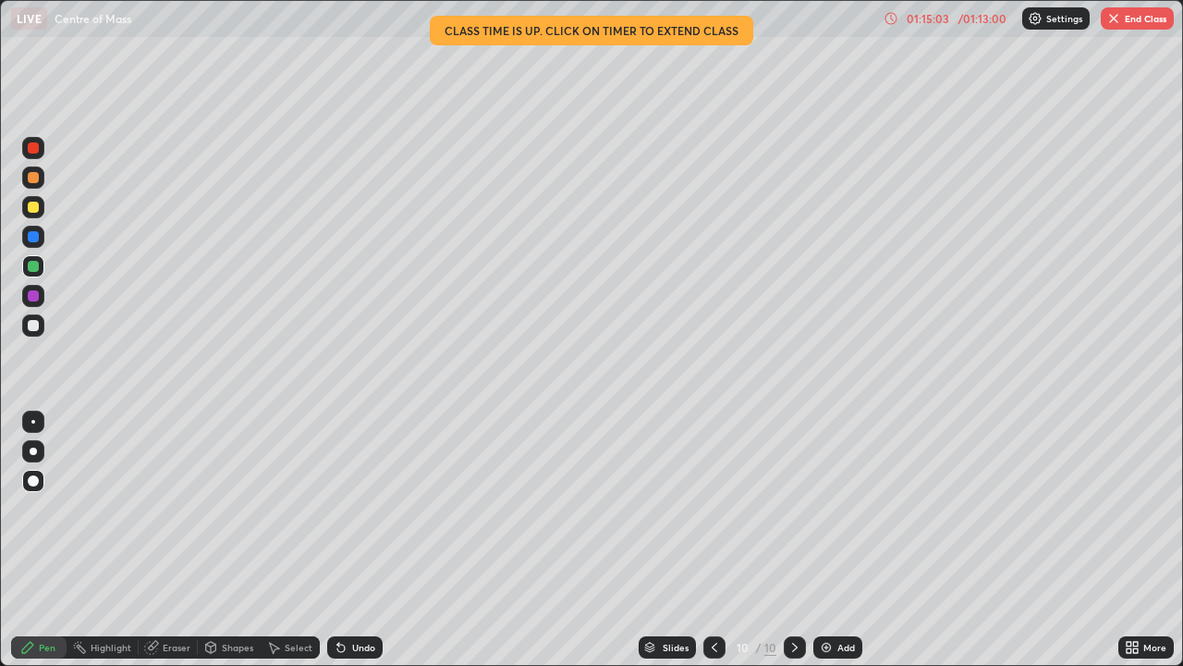
click at [158, 540] on icon at bounding box center [153, 645] width 10 height 9
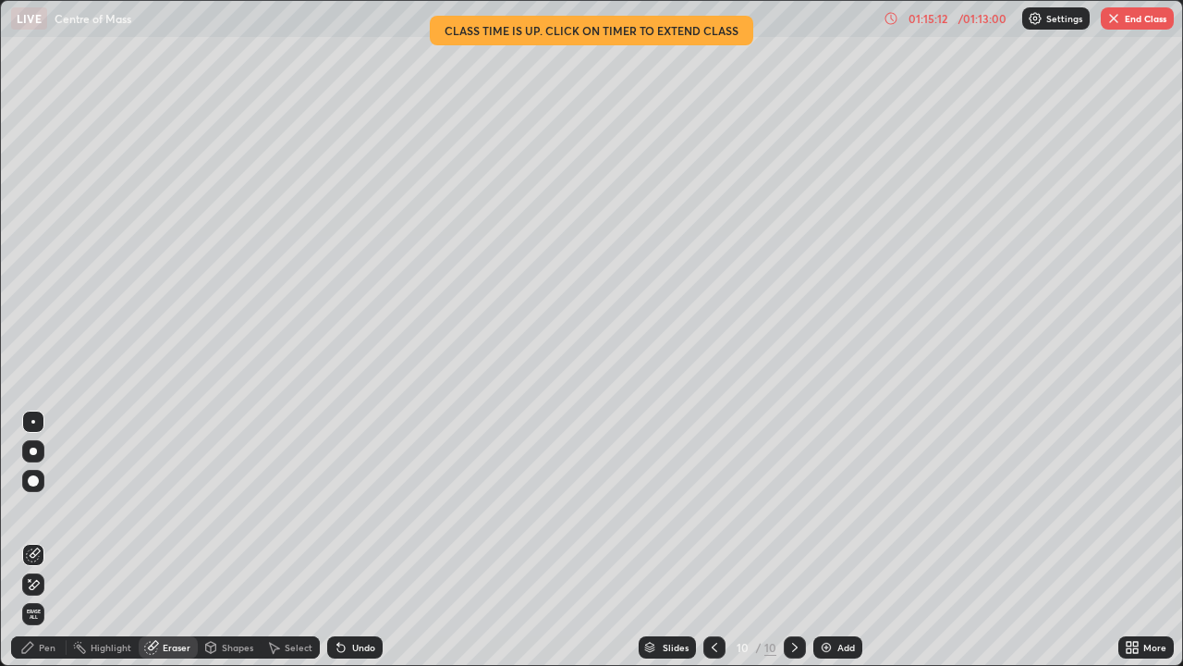
click at [43, 540] on div "Pen" at bounding box center [47, 647] width 17 height 9
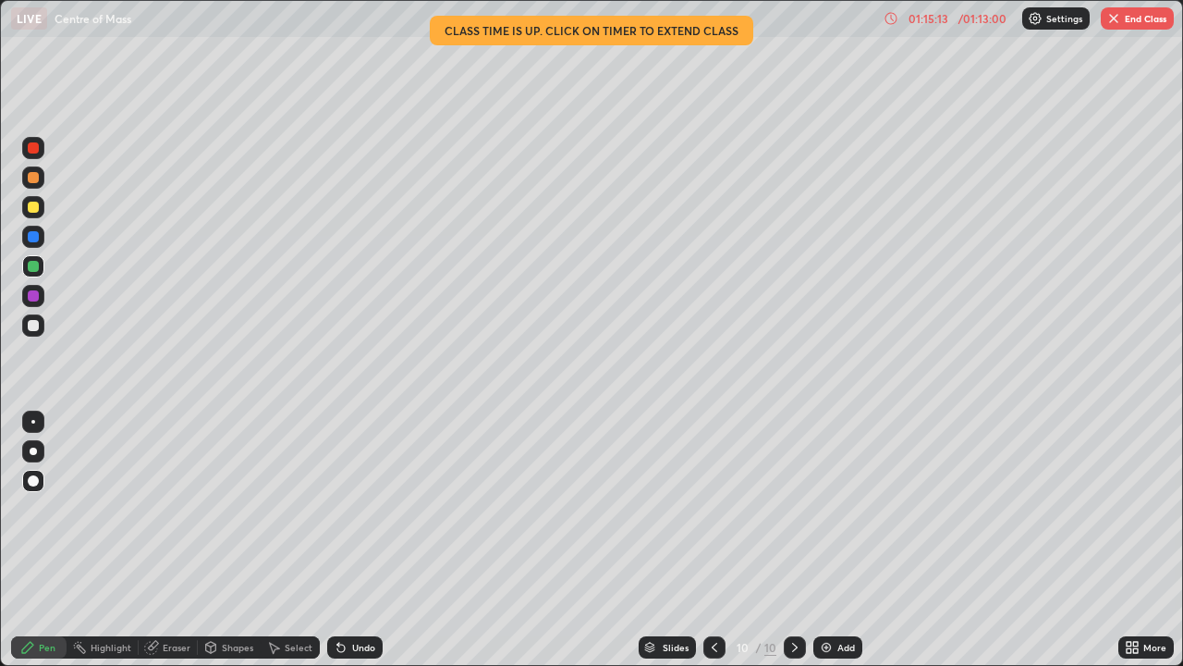
click at [36, 328] on div at bounding box center [33, 325] width 11 height 11
click at [156, 540] on icon at bounding box center [151, 647] width 15 height 15
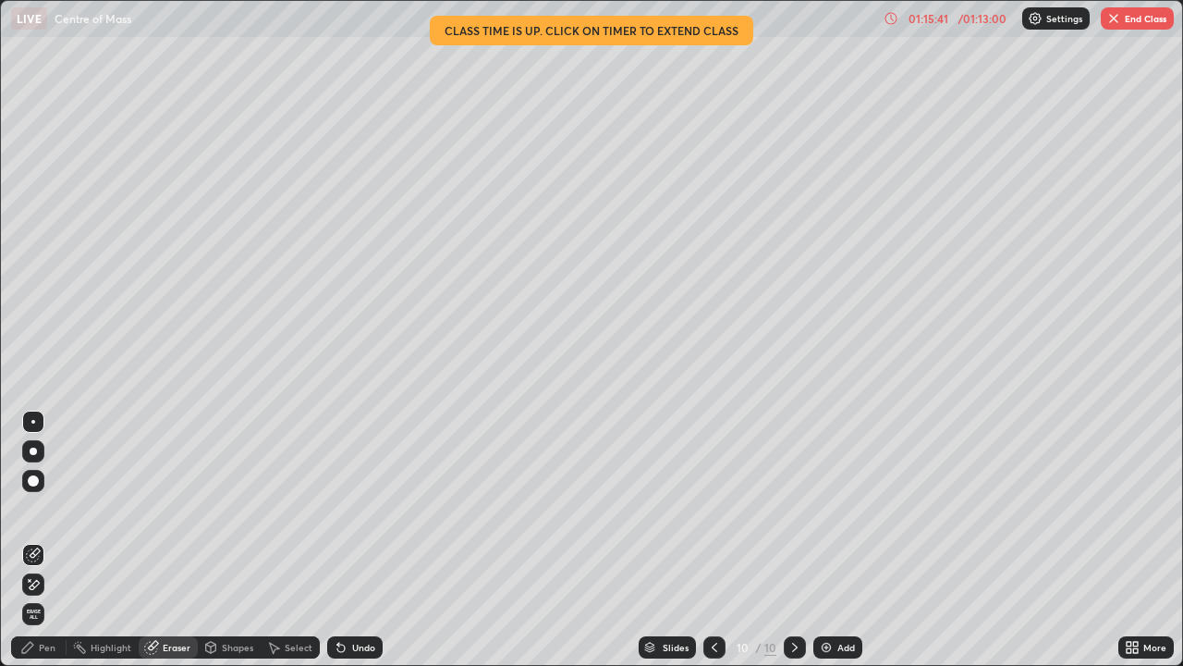
click at [38, 540] on div "Pen" at bounding box center [38, 647] width 55 height 22
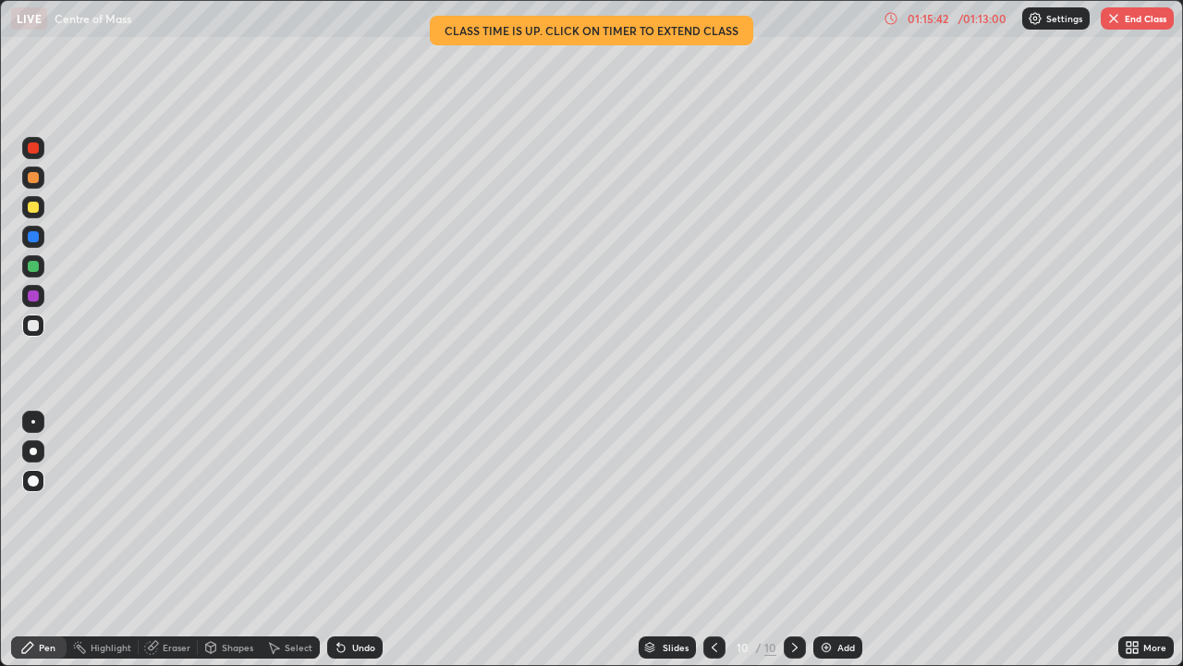
click at [31, 263] on div at bounding box center [33, 266] width 11 height 11
click at [43, 204] on div at bounding box center [33, 207] width 22 height 22
click at [35, 297] on div at bounding box center [33, 295] width 11 height 11
click at [165, 540] on div "Eraser" at bounding box center [177, 647] width 28 height 9
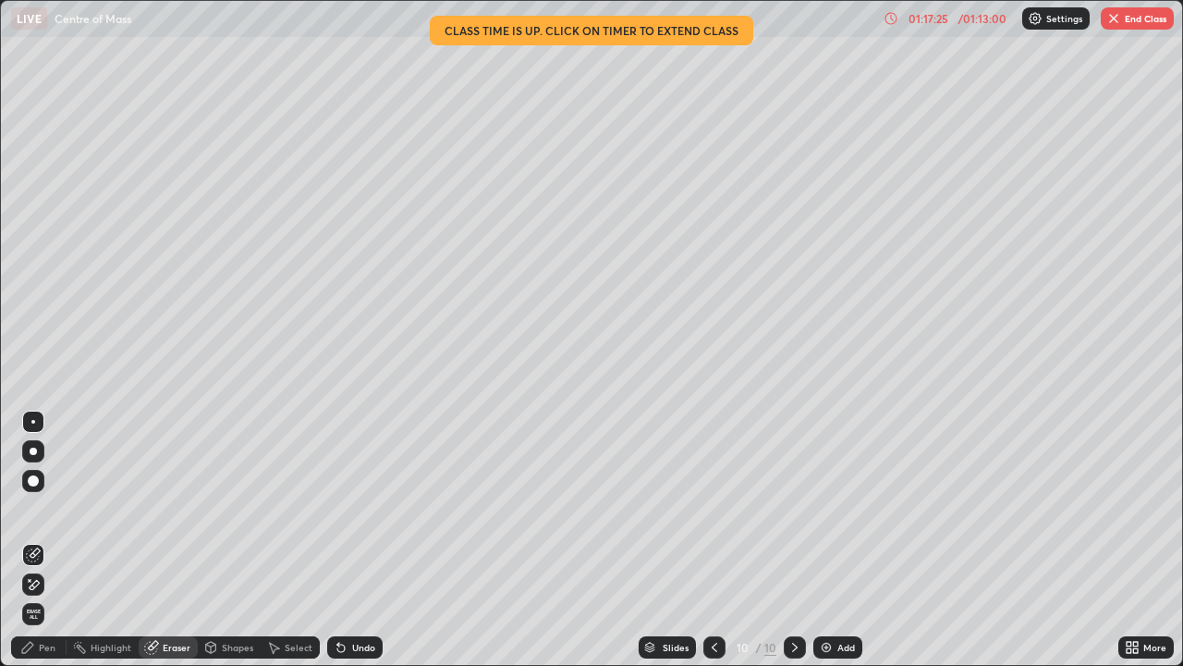
click at [44, 540] on div "Pen" at bounding box center [47, 647] width 17 height 9
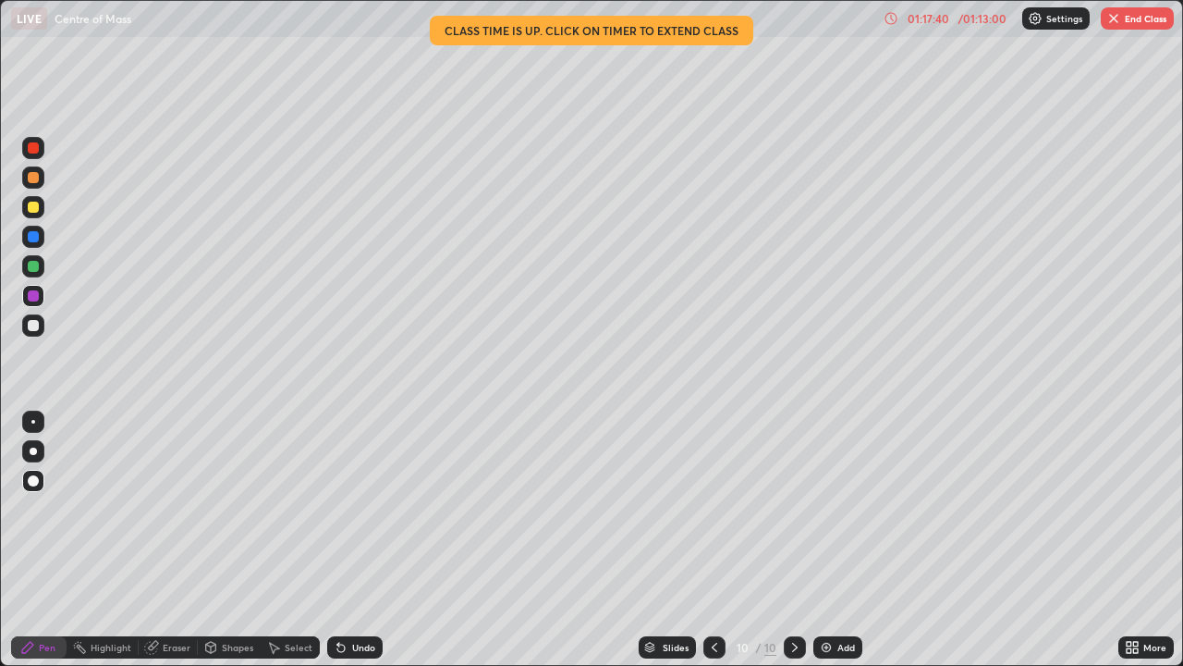
click at [165, 540] on div "Eraser" at bounding box center [177, 647] width 28 height 9
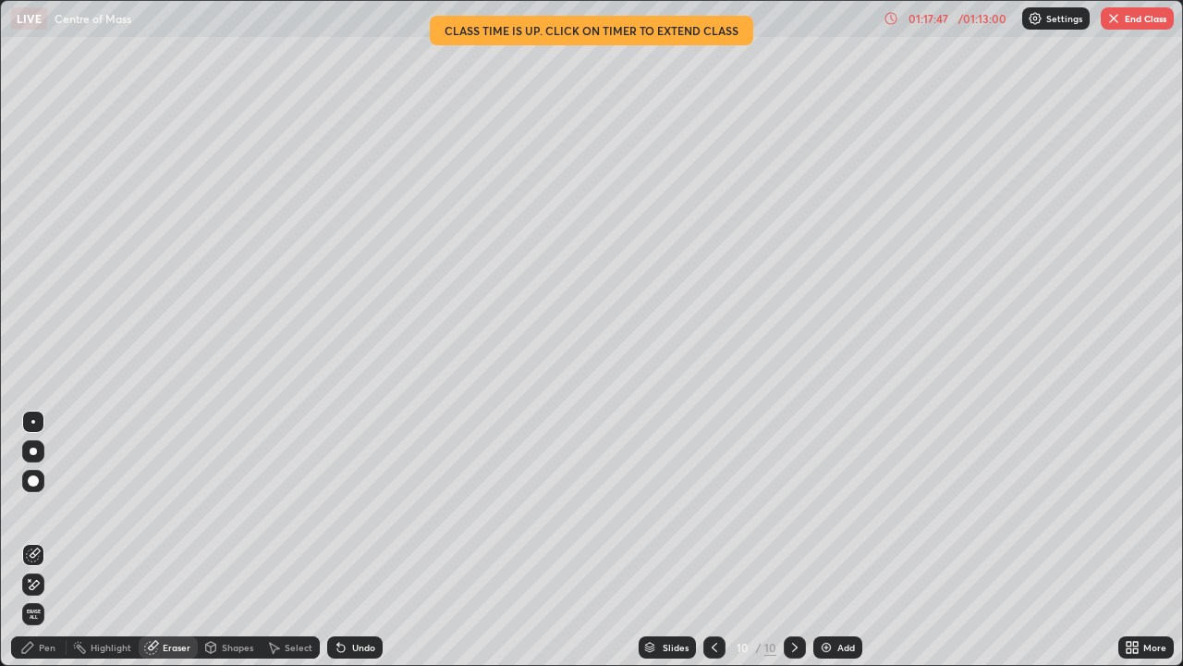
click at [40, 540] on div "Pen" at bounding box center [47, 647] width 17 height 9
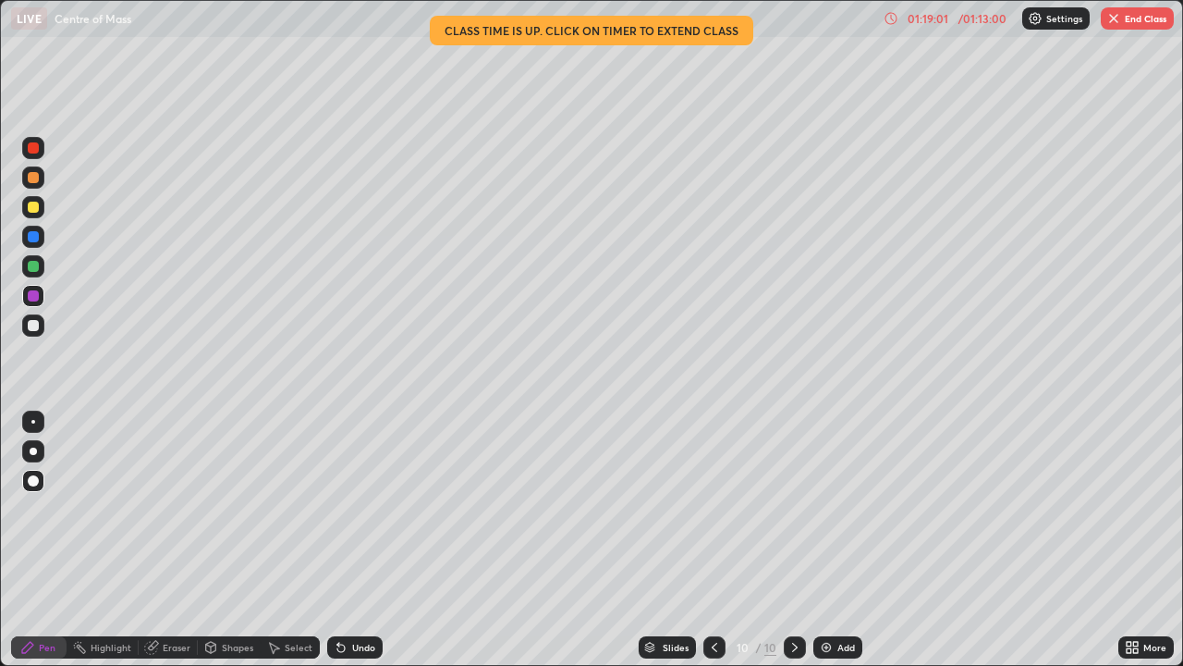
click at [37, 148] on div at bounding box center [33, 147] width 11 height 11
click at [950, 18] on div "01:19:39" at bounding box center [928, 18] width 52 height 11
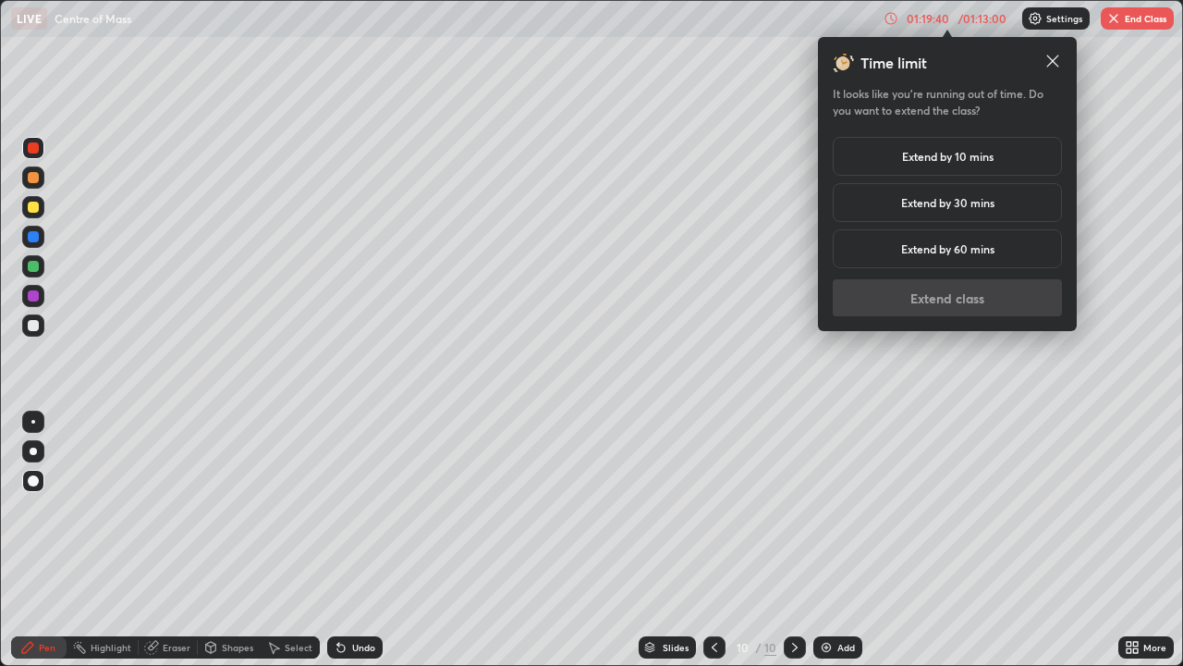
click at [940, 154] on h5 "Extend by 10 mins" at bounding box center [948, 156] width 92 height 17
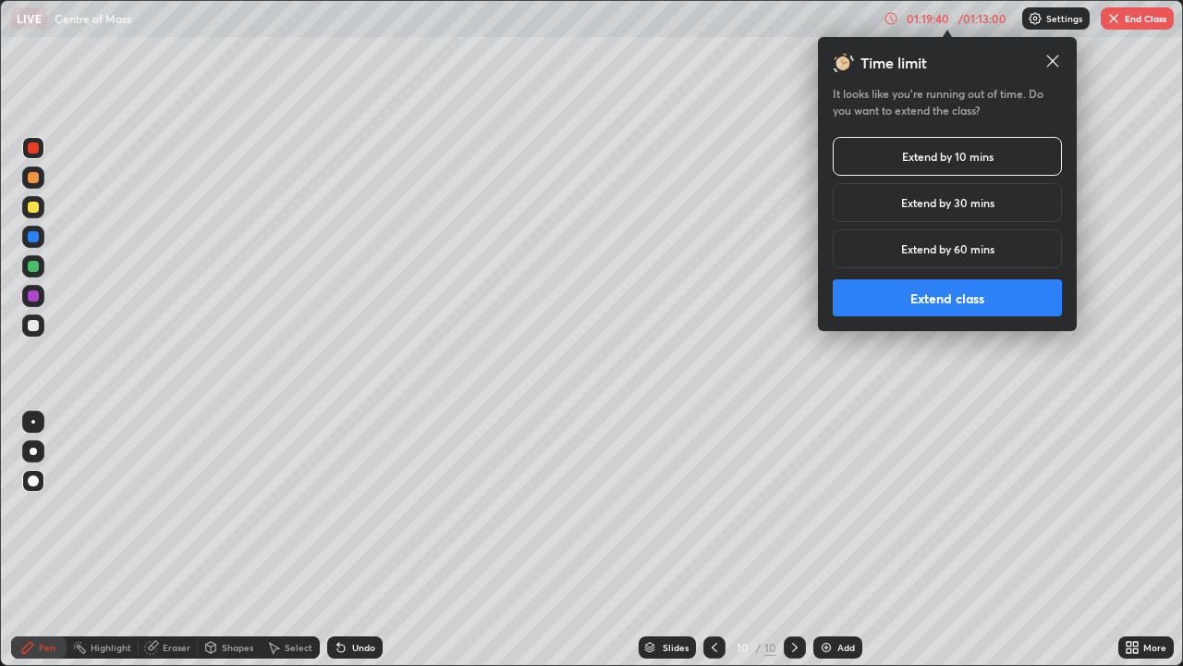
click at [928, 287] on button "Extend class" at bounding box center [947, 297] width 229 height 37
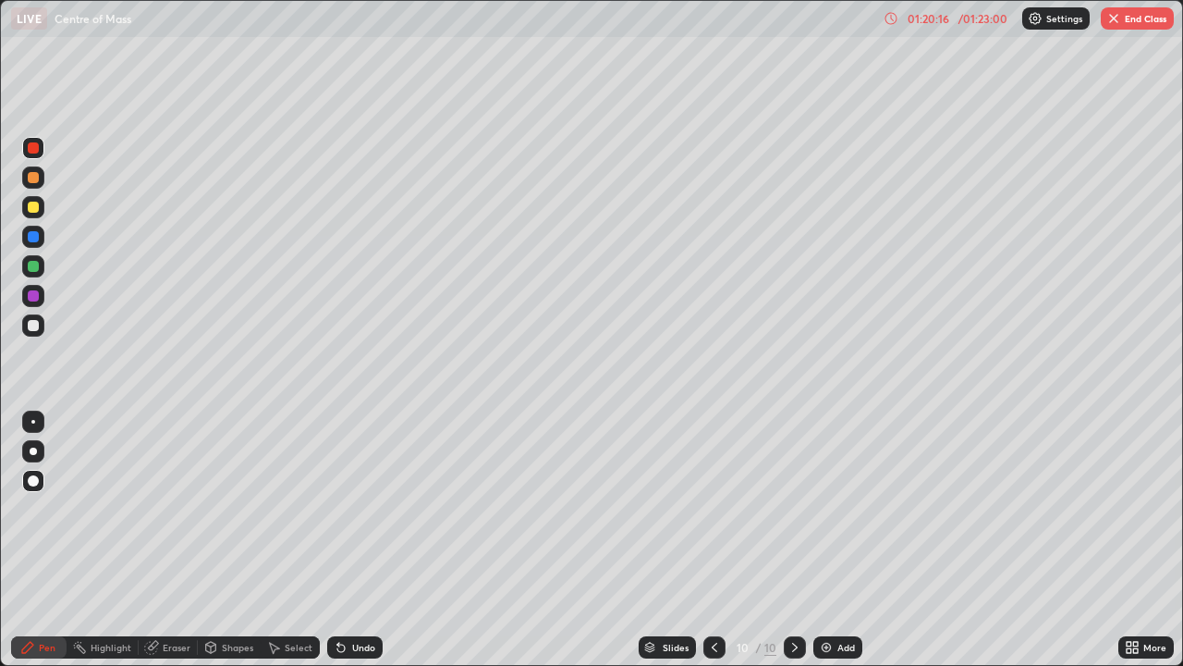
click at [43, 333] on div at bounding box center [33, 326] width 22 height 30
click at [31, 267] on div at bounding box center [33, 266] width 11 height 11
click at [31, 152] on div at bounding box center [33, 147] width 11 height 11
click at [353, 540] on div "Undo" at bounding box center [363, 647] width 23 height 9
click at [354, 540] on div "Undo" at bounding box center [363, 647] width 23 height 9
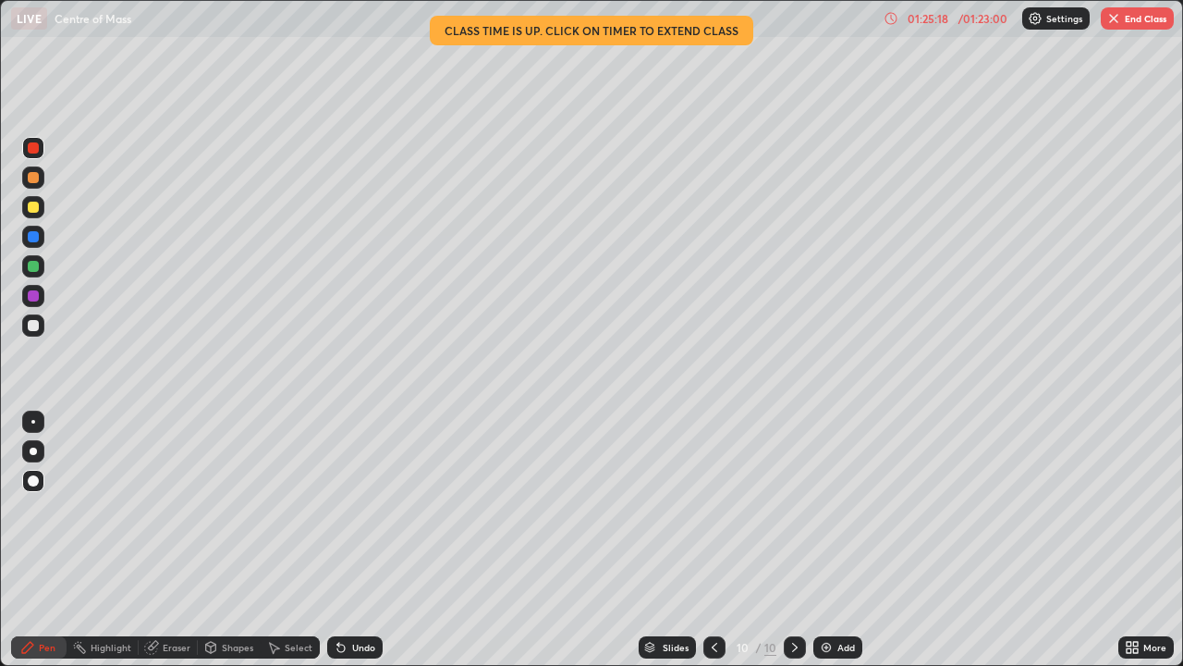
click at [1134, 25] on button "End Class" at bounding box center [1137, 18] width 73 height 22
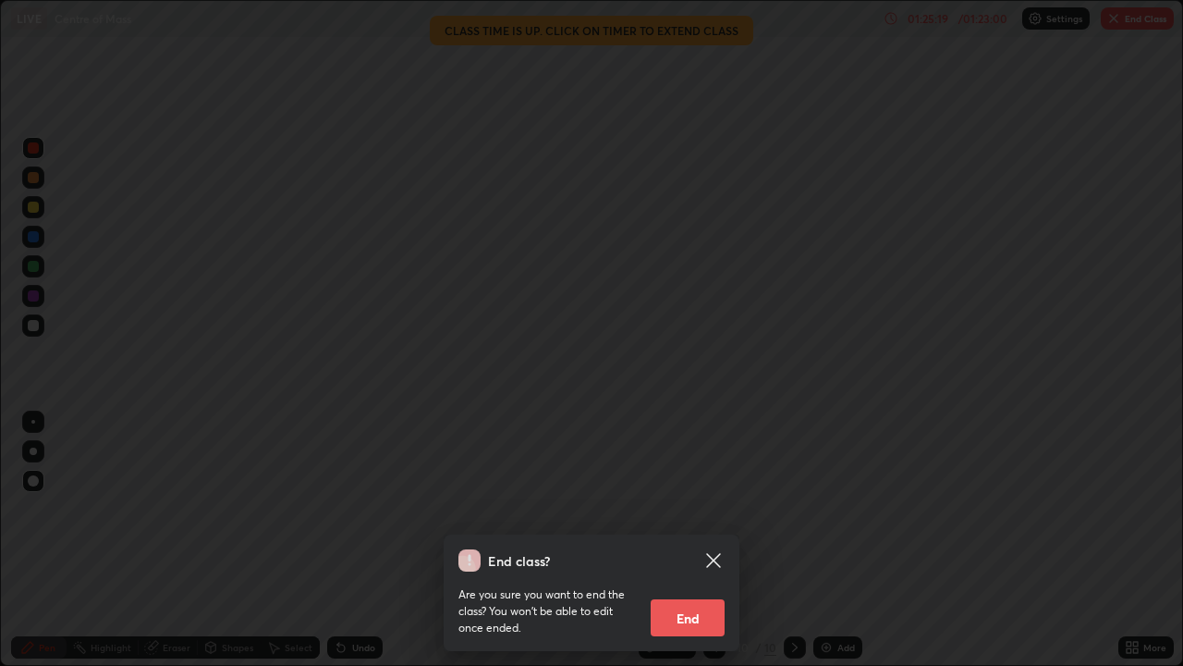
click at [695, 540] on button "End" at bounding box center [688, 617] width 74 height 37
